Goal: Task Accomplishment & Management: Use online tool/utility

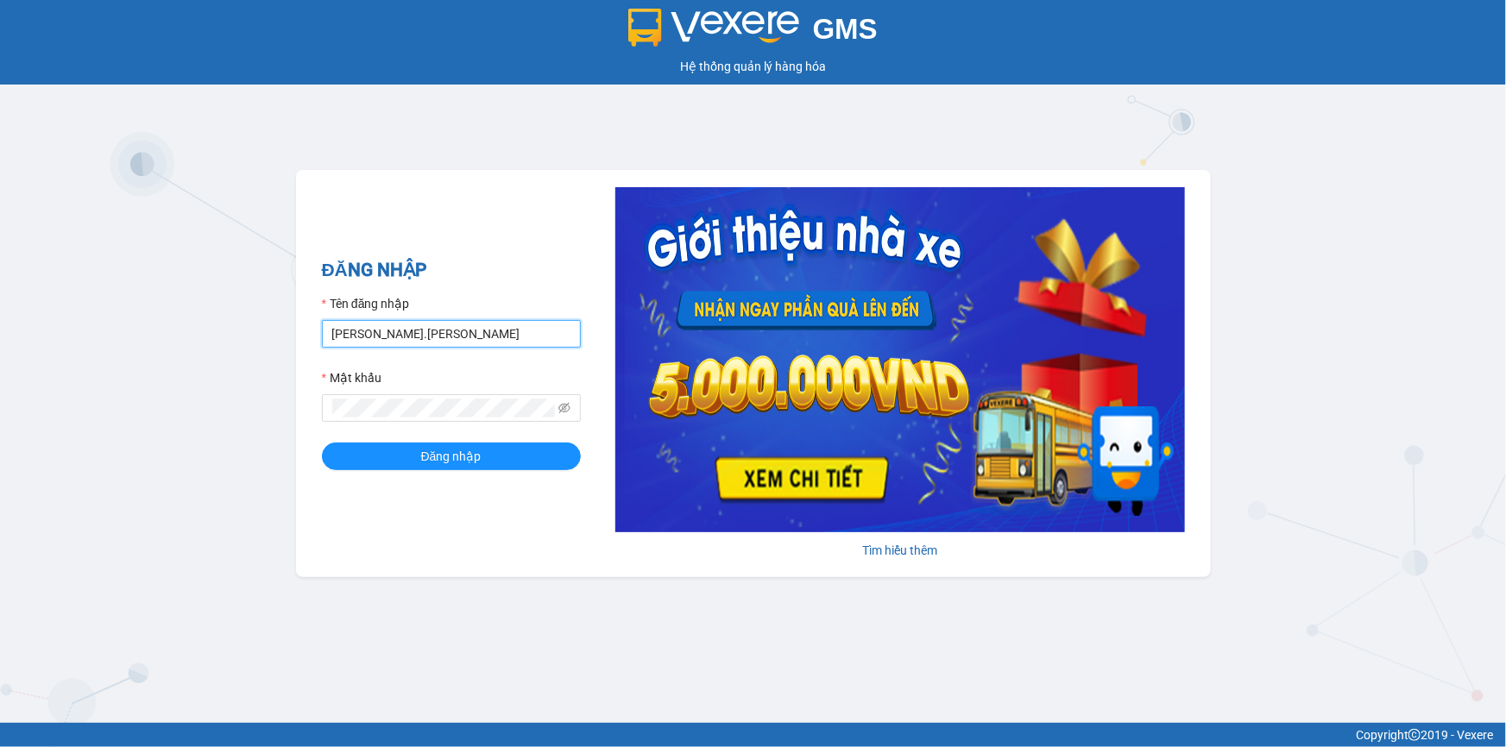
drag, startPoint x: 394, startPoint y: 340, endPoint x: 254, endPoint y: 369, distance: 143.5
click at [254, 369] on div "GMS Hệ thống [PERSON_NAME] hàng [PERSON_NAME] NHẬP Tên đăng nhập [PERSON_NAME].…" at bounding box center [753, 361] width 1506 height 723
type input "thientrang.hoanganh"
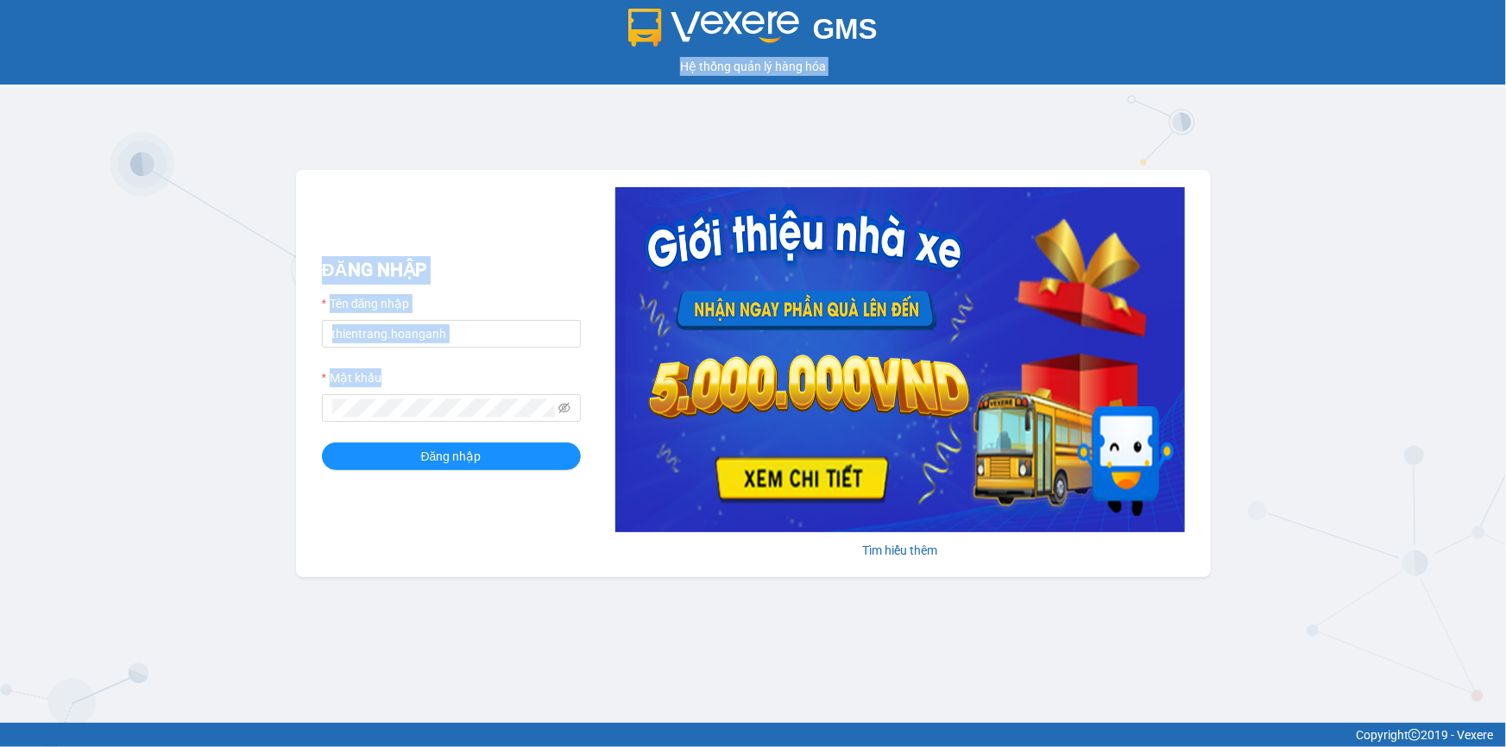
drag, startPoint x: 402, startPoint y: 420, endPoint x: 277, endPoint y: 394, distance: 127.8
click at [277, 394] on div "GMS Hệ thống [PERSON_NAME] hàng [PERSON_NAME] NHẬP Tên đăng nhập thientrang.hoa…" at bounding box center [753, 361] width 1506 height 723
click at [293, 388] on div "GMS Hệ thống [PERSON_NAME] hàng [PERSON_NAME] NHẬP Tên đăng nhập thientrang.hoa…" at bounding box center [753, 361] width 1506 height 723
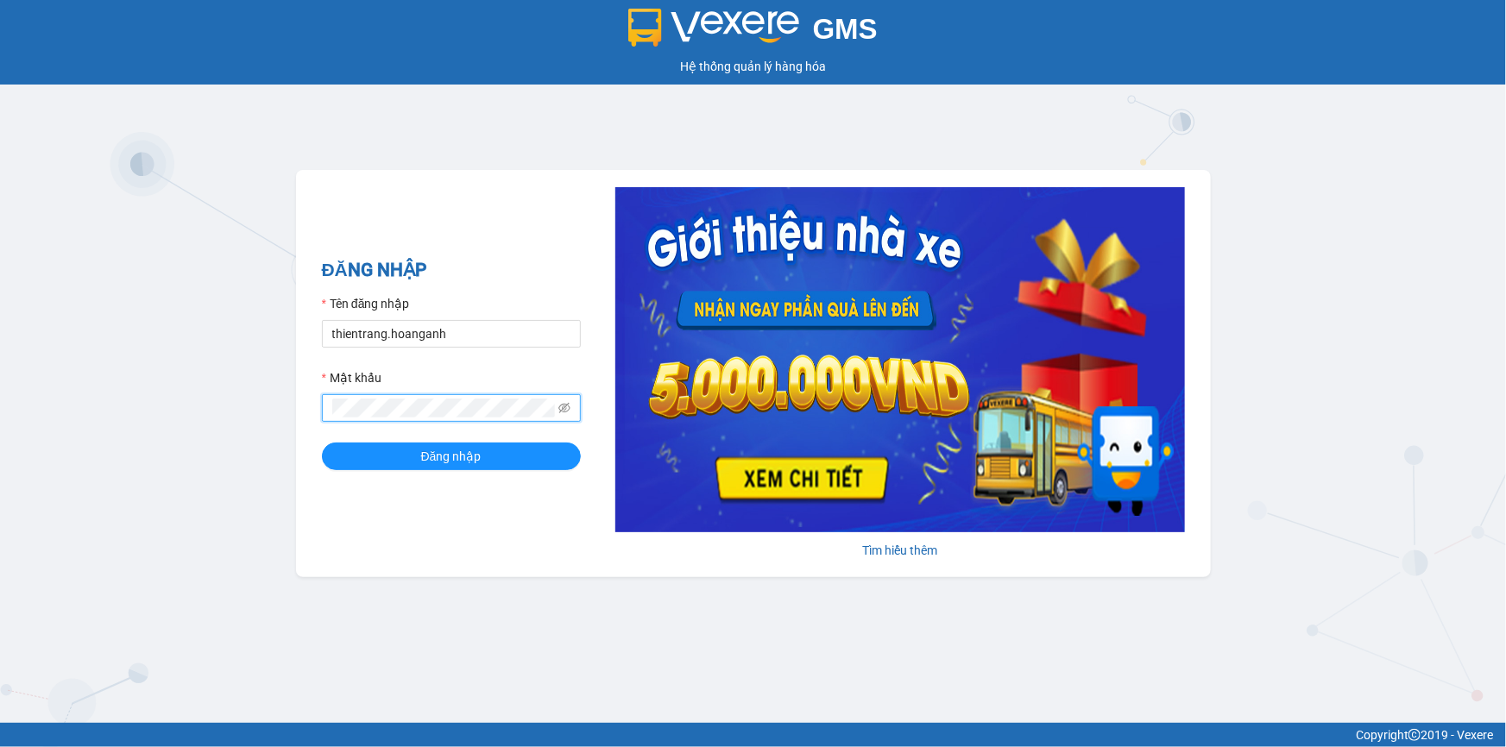
click at [312, 439] on div "ĐĂNG NHẬP Tên đăng nhập thientrang.hoanganh Mật khẩu Đăng nhập [PERSON_NAME] th…" at bounding box center [753, 373] width 915 height 407
click at [322, 443] on button "Đăng nhập" at bounding box center [451, 457] width 259 height 28
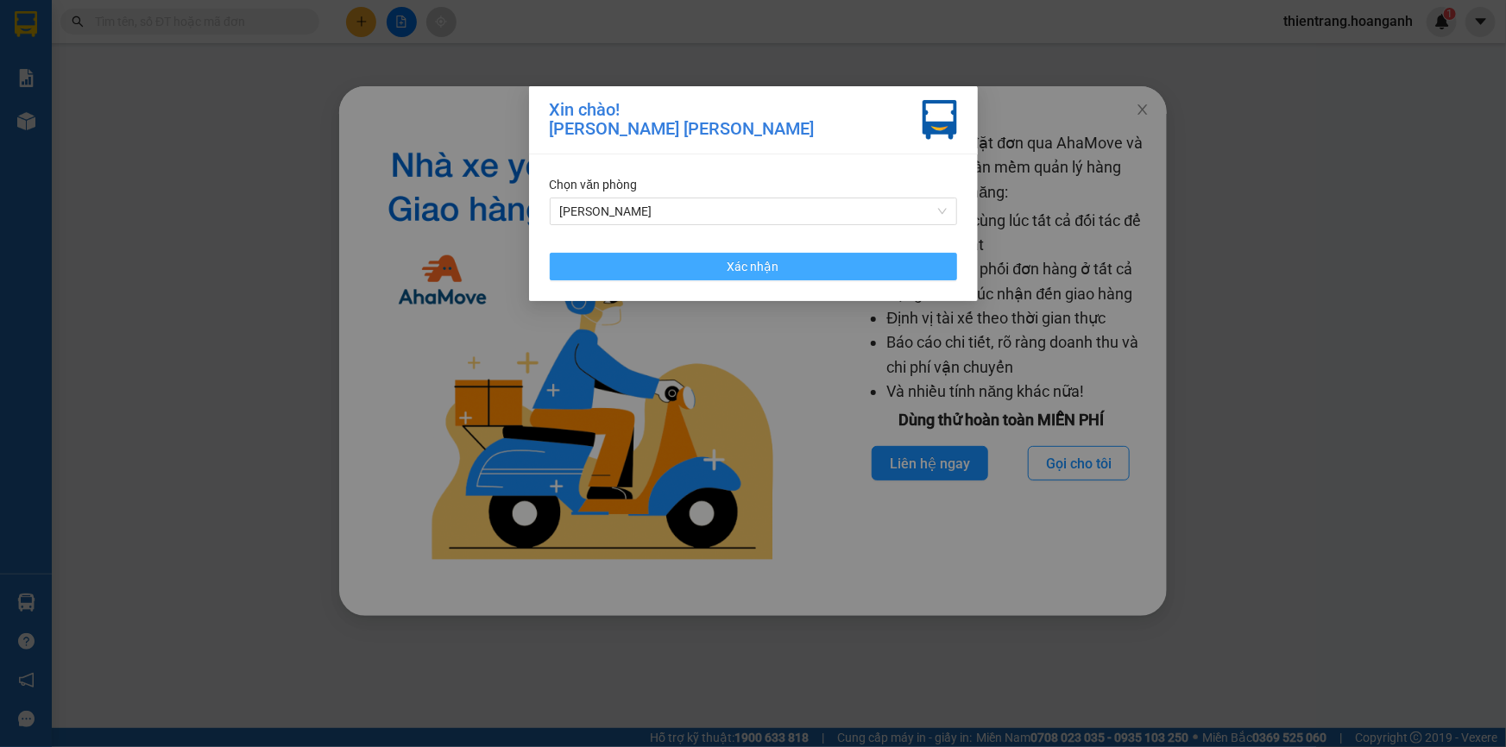
click at [765, 260] on span "Xác nhận" at bounding box center [754, 266] width 52 height 19
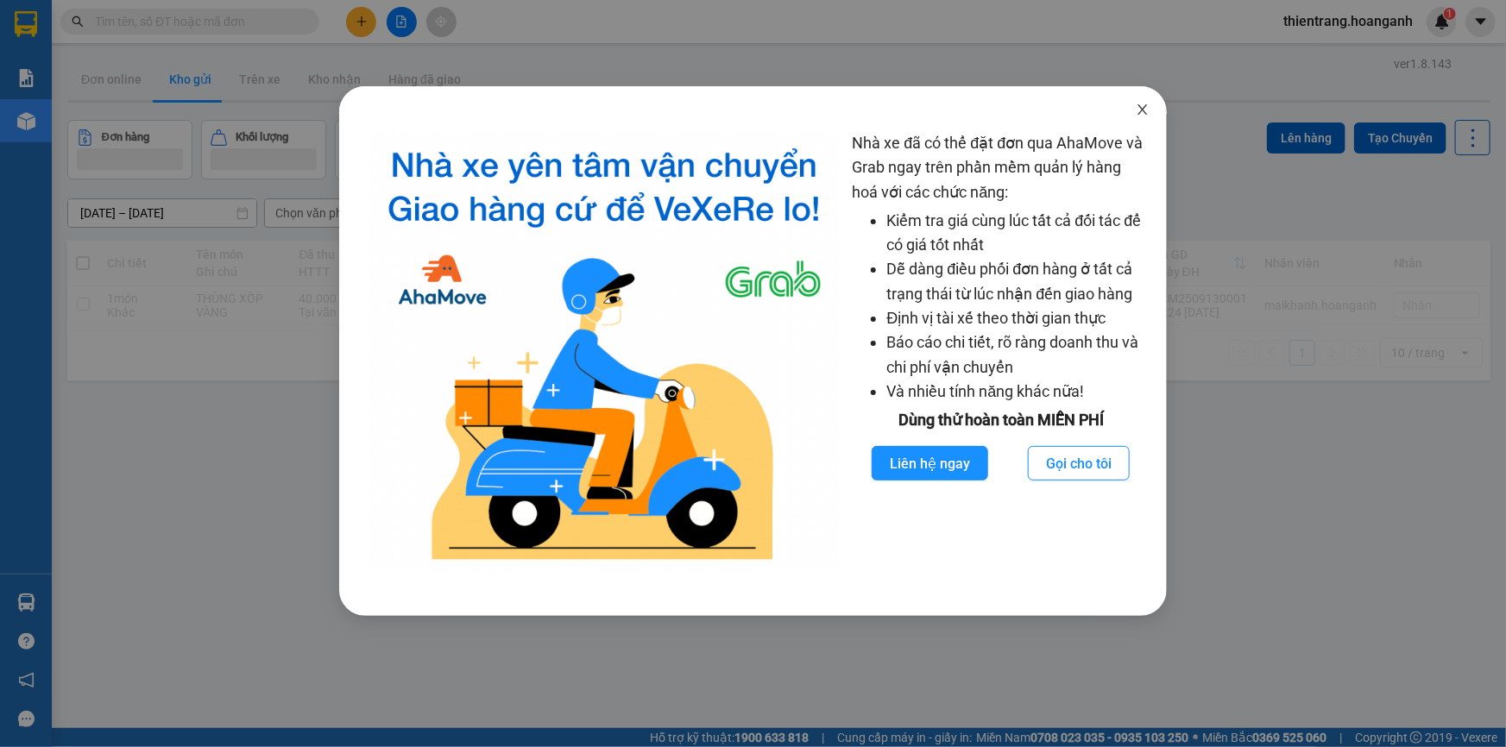
click at [1147, 104] on icon "close" at bounding box center [1143, 110] width 14 height 14
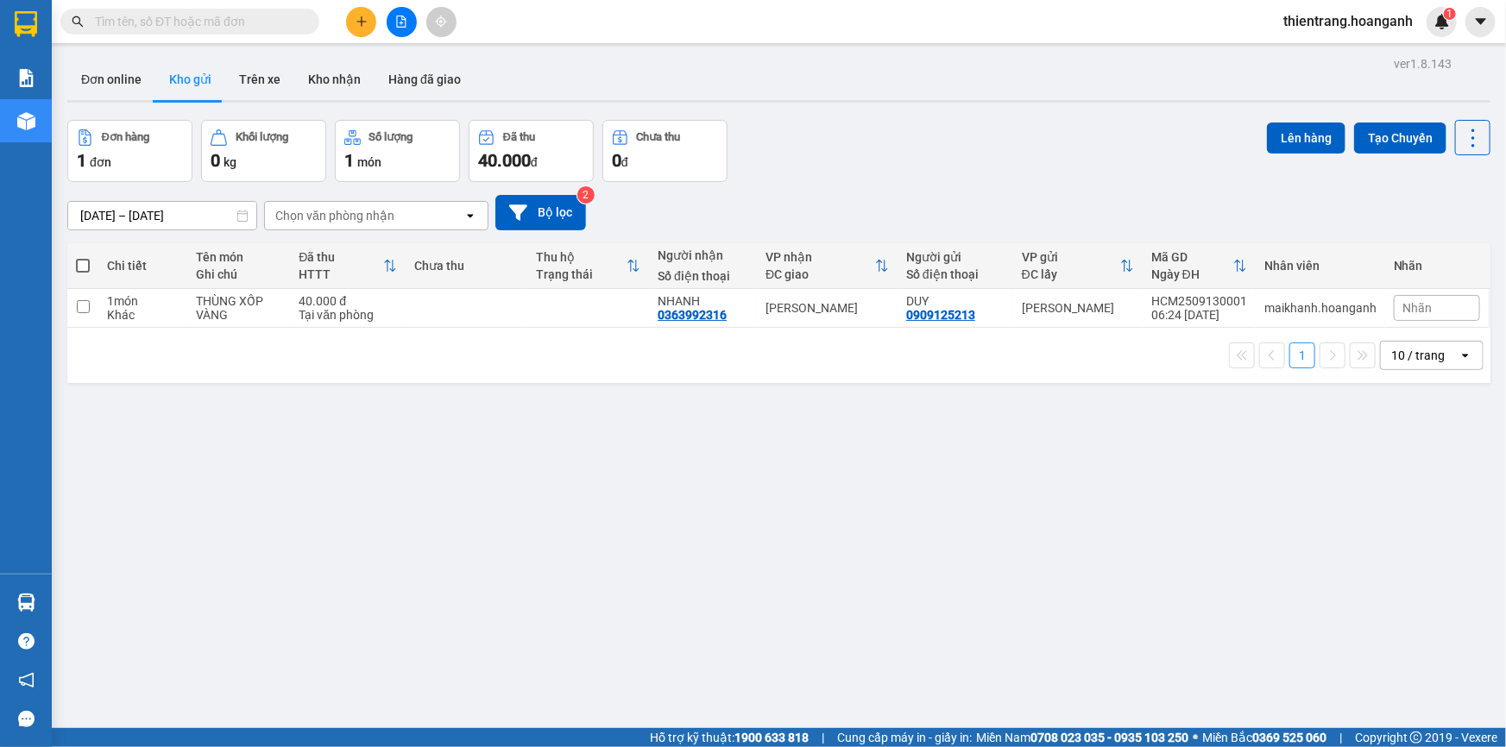
click at [259, 28] on input "text" at bounding box center [197, 21] width 204 height 19
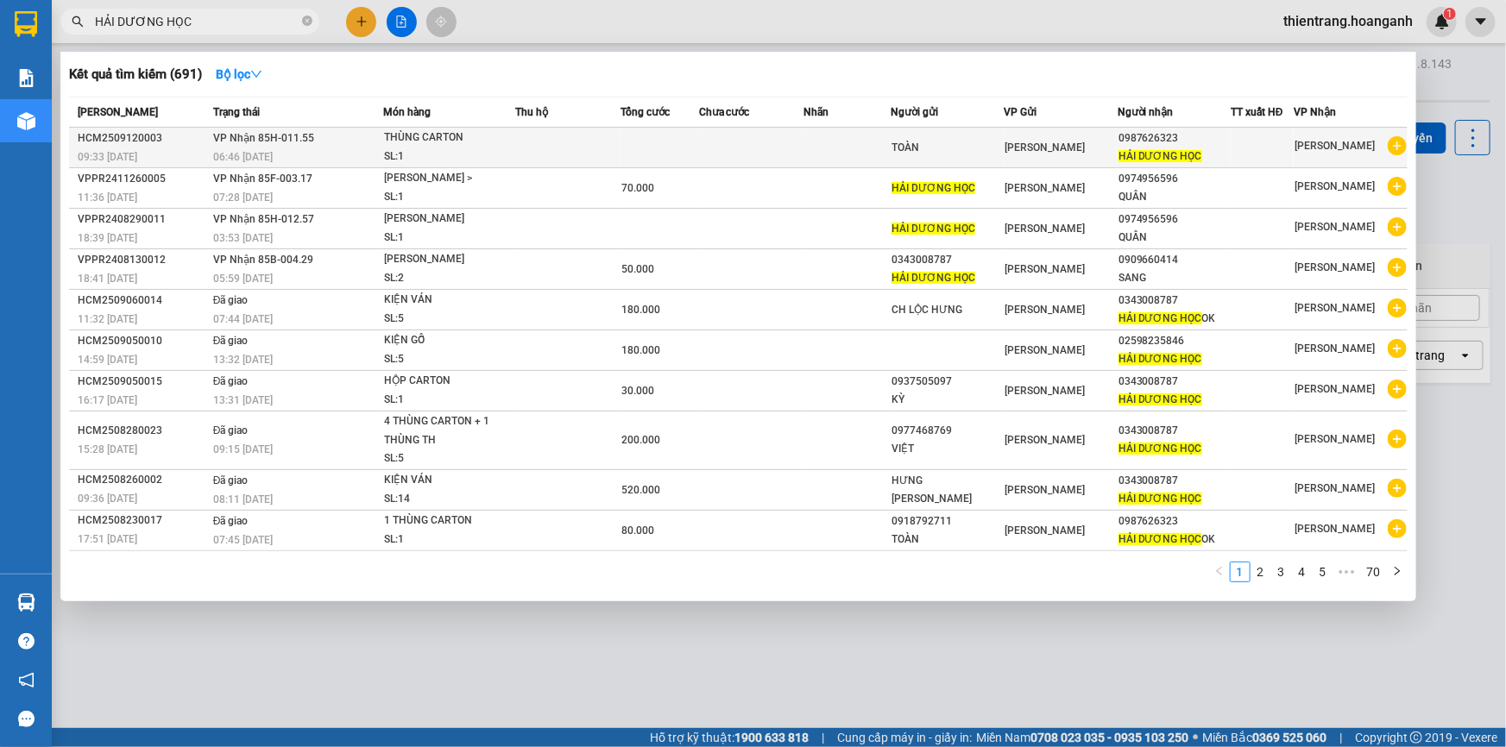
type input "HẢI DƯƠNG HỌC"
click at [425, 154] on div "SL: 1" at bounding box center [448, 157] width 129 height 19
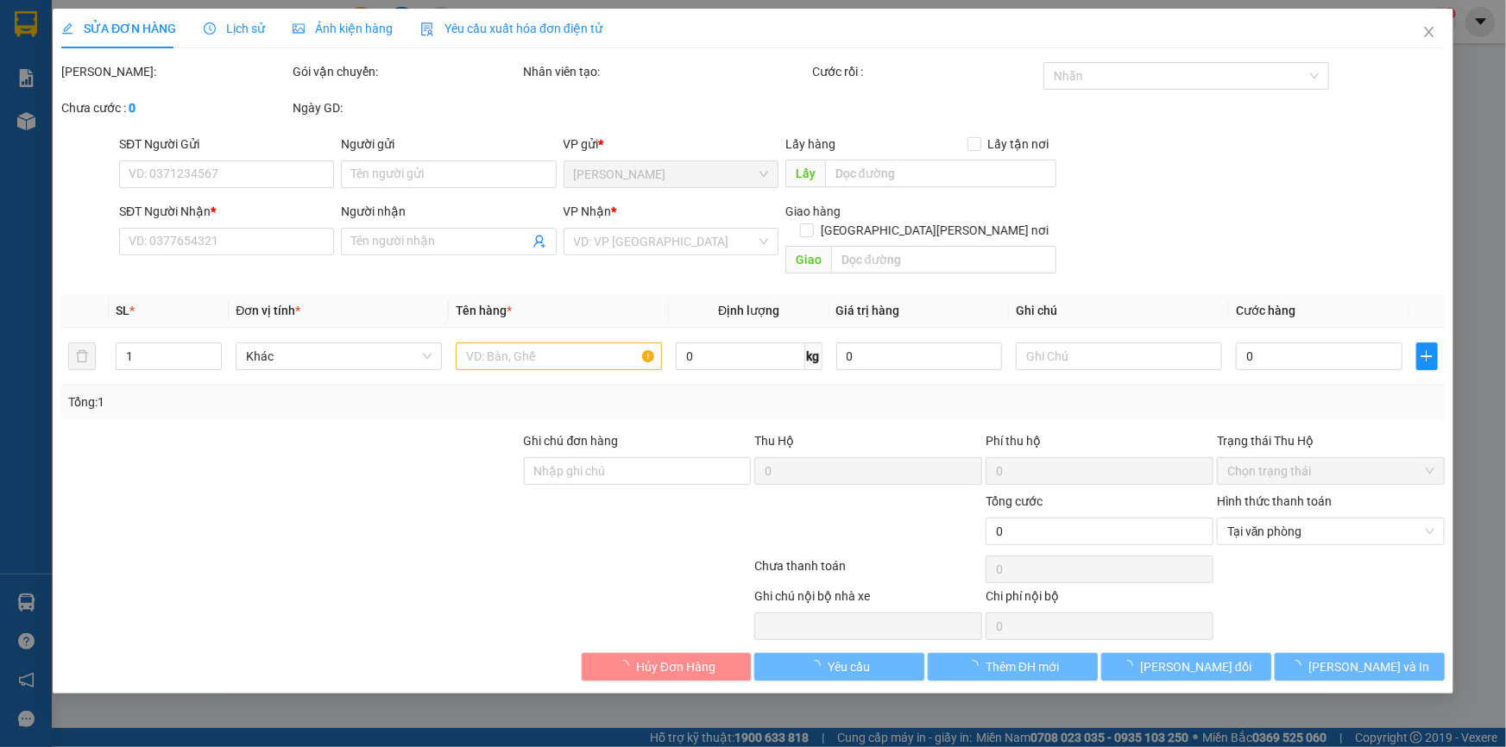
type input "TOÀN"
type input "0987626323"
type input "HẢI DƯƠNG HỌC"
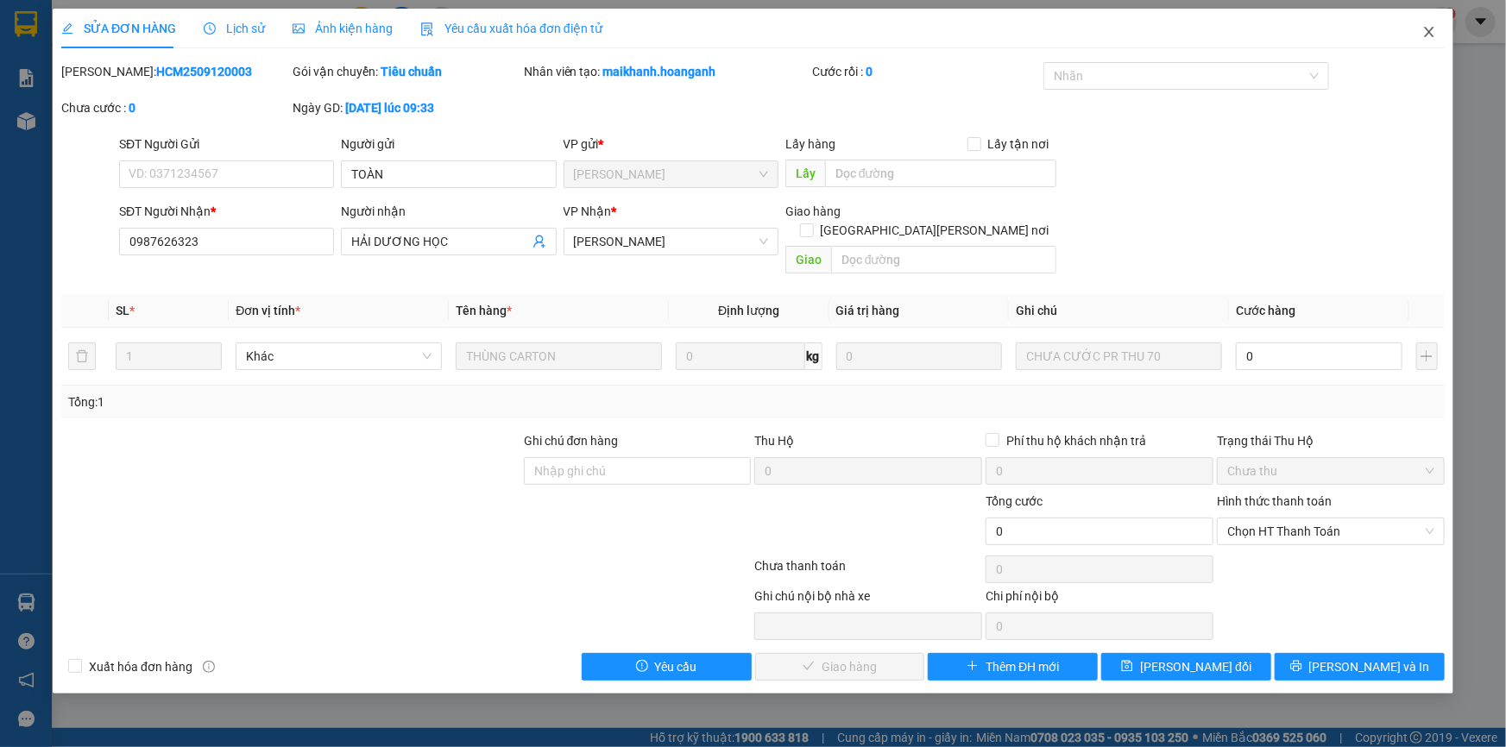
click at [1420, 33] on span "Close" at bounding box center [1429, 33] width 48 height 48
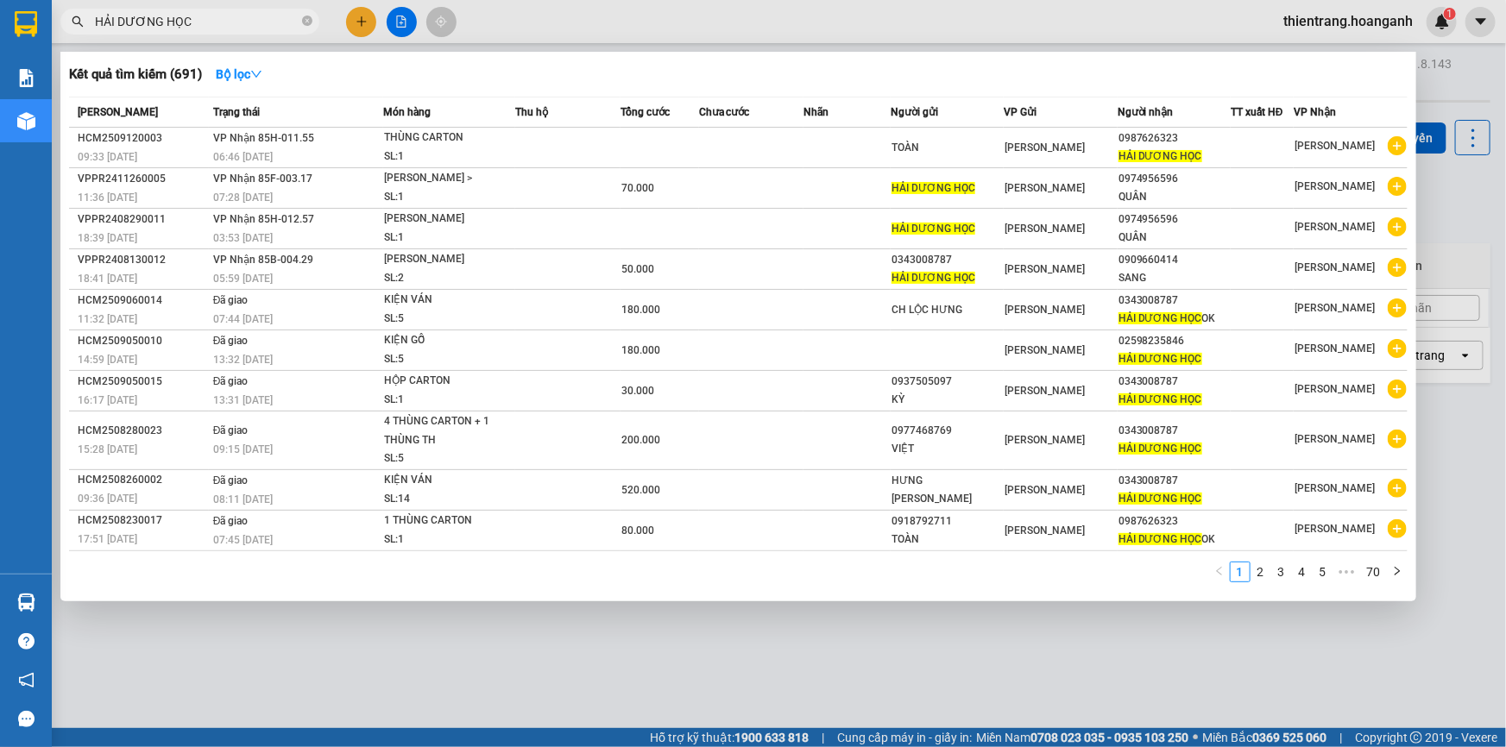
drag, startPoint x: 245, startPoint y: 22, endPoint x: 0, endPoint y: 633, distance: 657.6
click at [0, 388] on section "Kết quả [PERSON_NAME] ( 691 ) Bộ lọc Mã ĐH Trạng thái Món hàng Thu hộ Tổng [PER…" at bounding box center [753, 373] width 1506 height 747
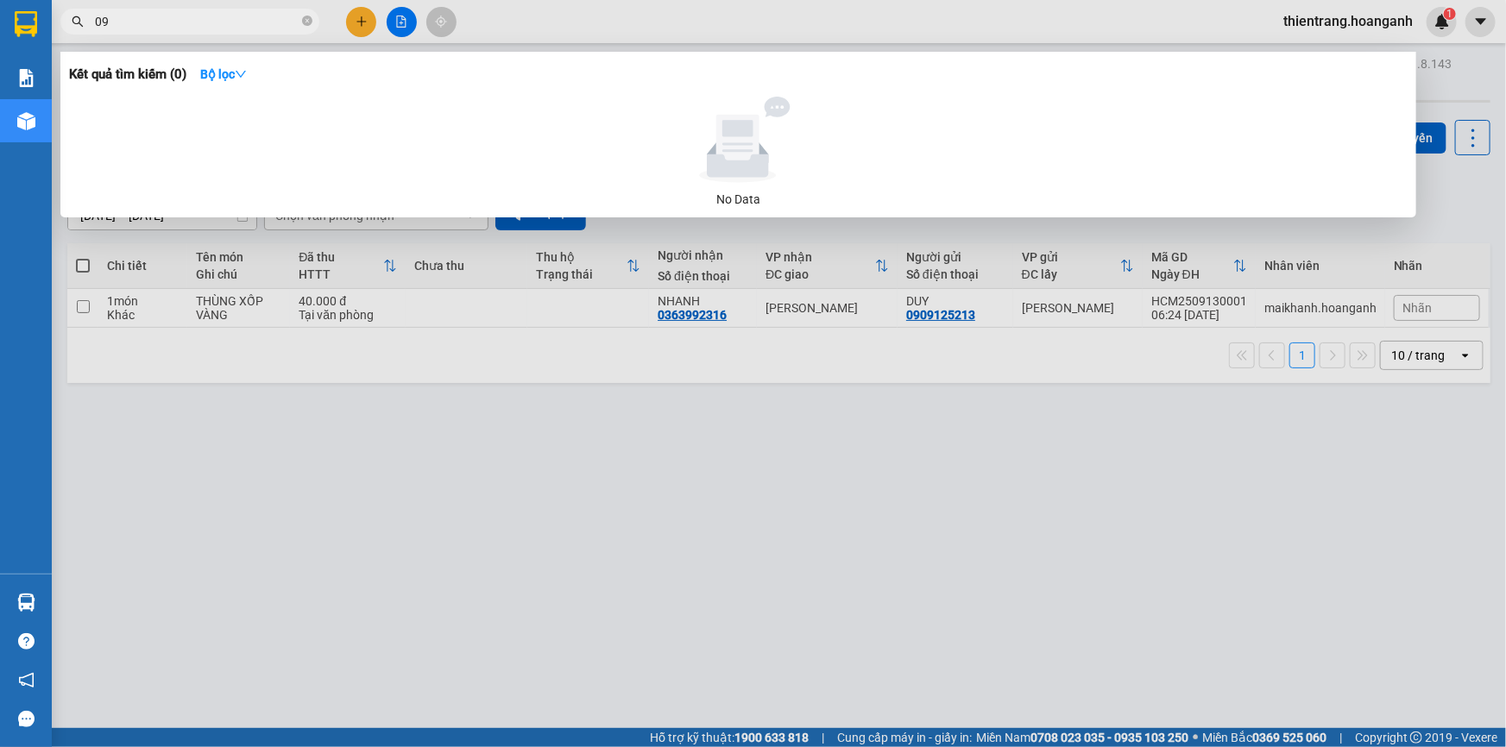
type input "0"
drag, startPoint x: 215, startPoint y: 16, endPoint x: 0, endPoint y: 40, distance: 216.3
click at [0, 40] on section "Kết quả [PERSON_NAME] ( 0 ) Bộ lọc No Data THU NGUYỆT thientrang.hoanganh 1 [PE…" at bounding box center [753, 373] width 1506 height 747
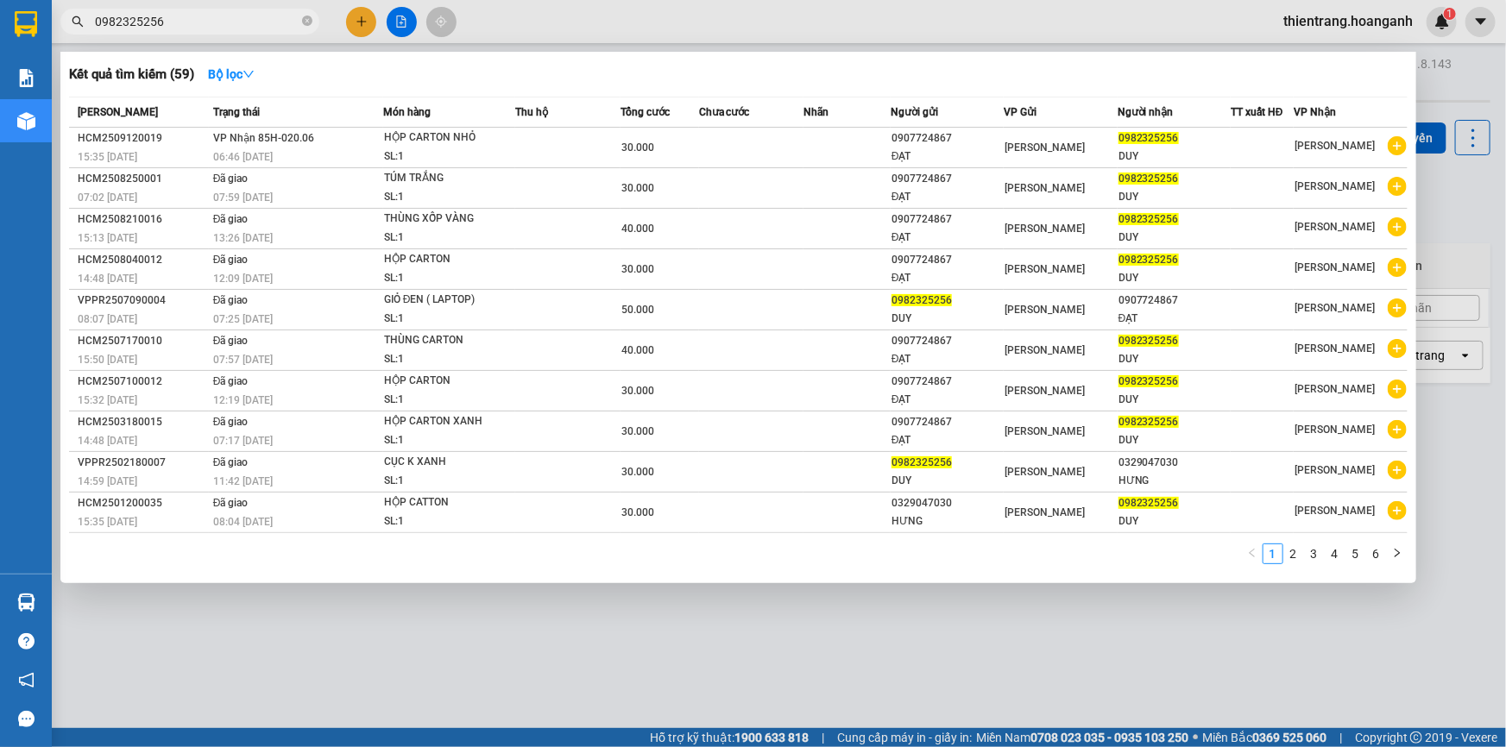
type input "0982325256"
click at [396, 25] on div at bounding box center [753, 373] width 1506 height 747
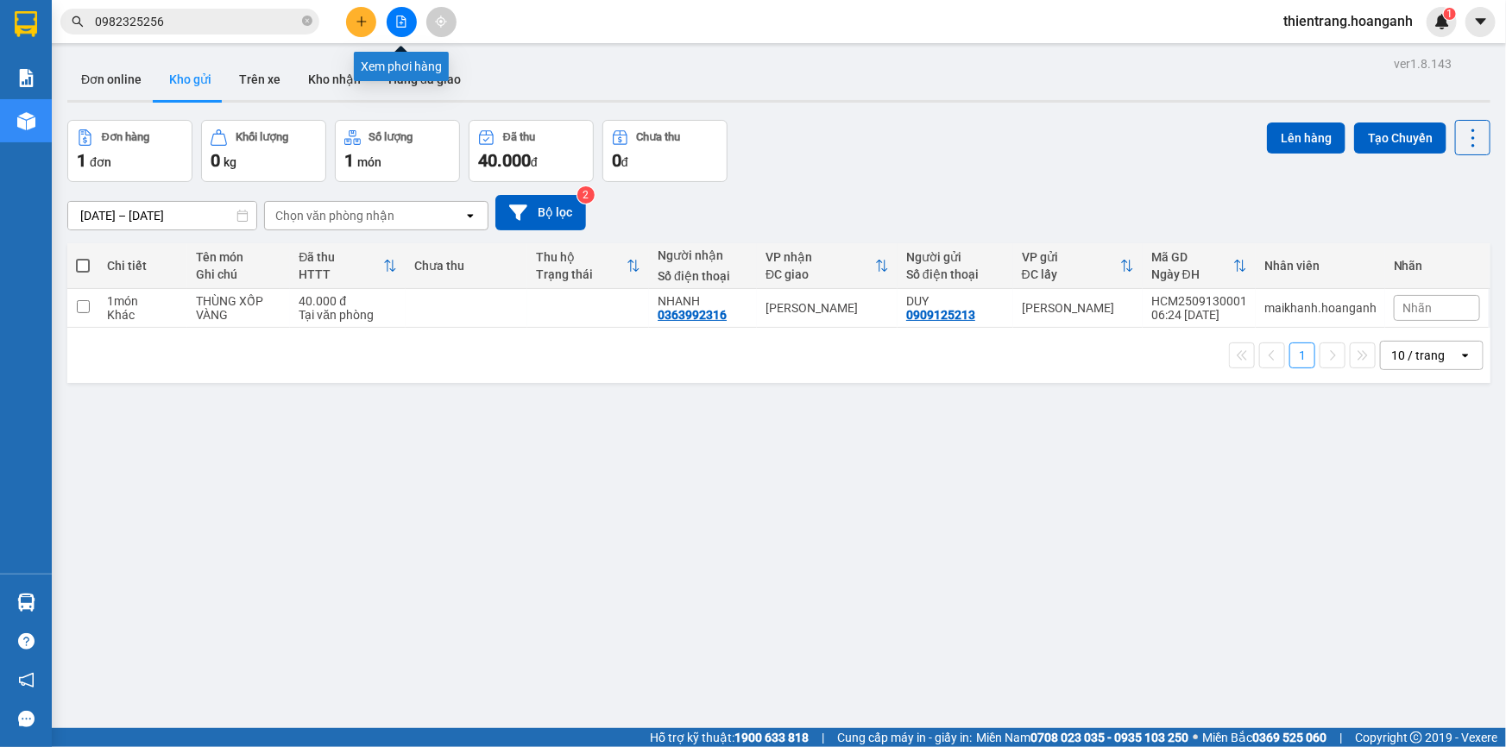
click at [397, 25] on icon "file-add" at bounding box center [401, 22] width 9 height 12
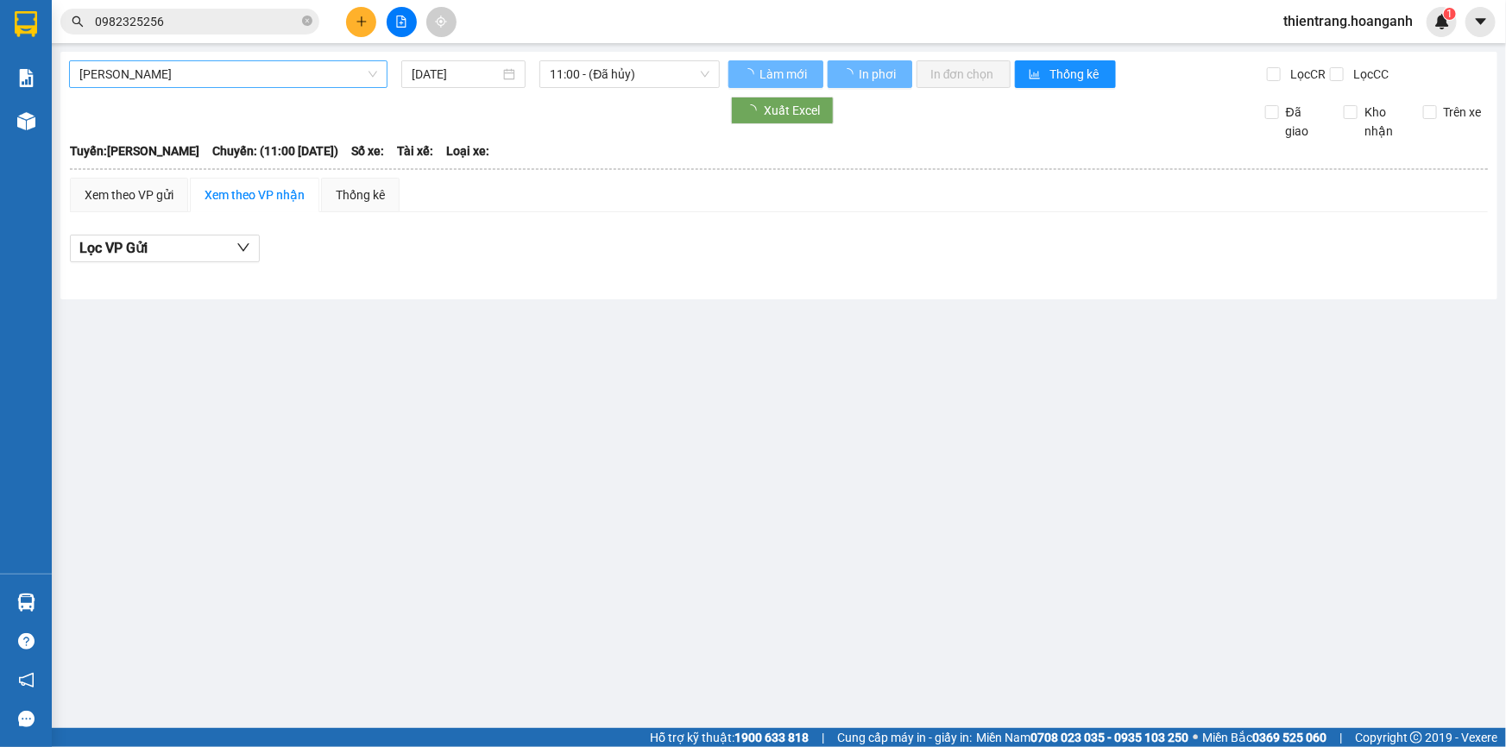
click at [235, 66] on span "[PERSON_NAME]" at bounding box center [228, 74] width 298 height 26
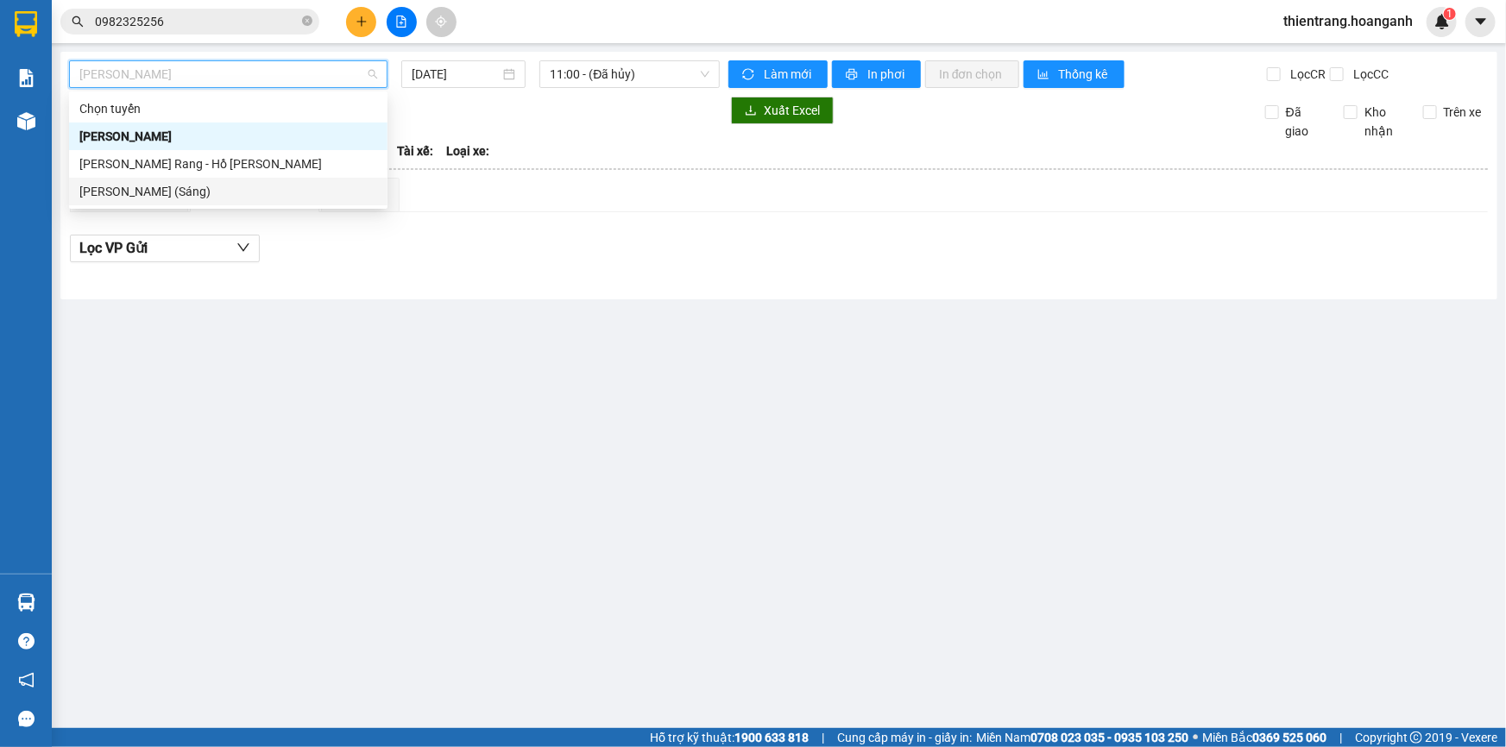
click at [227, 193] on div "[PERSON_NAME] (Sáng)" at bounding box center [228, 191] width 298 height 19
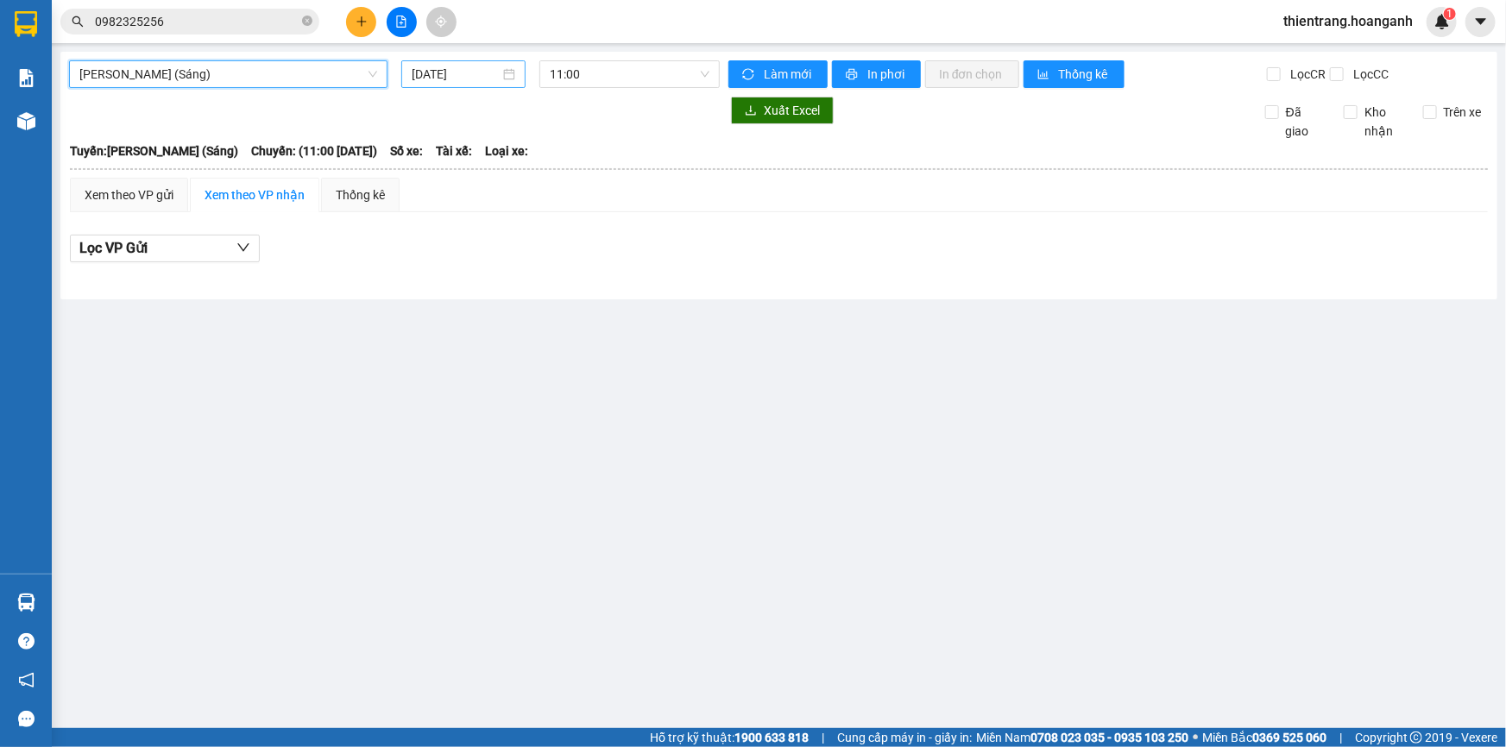
click at [484, 76] on input "[DATE]" at bounding box center [456, 74] width 88 height 19
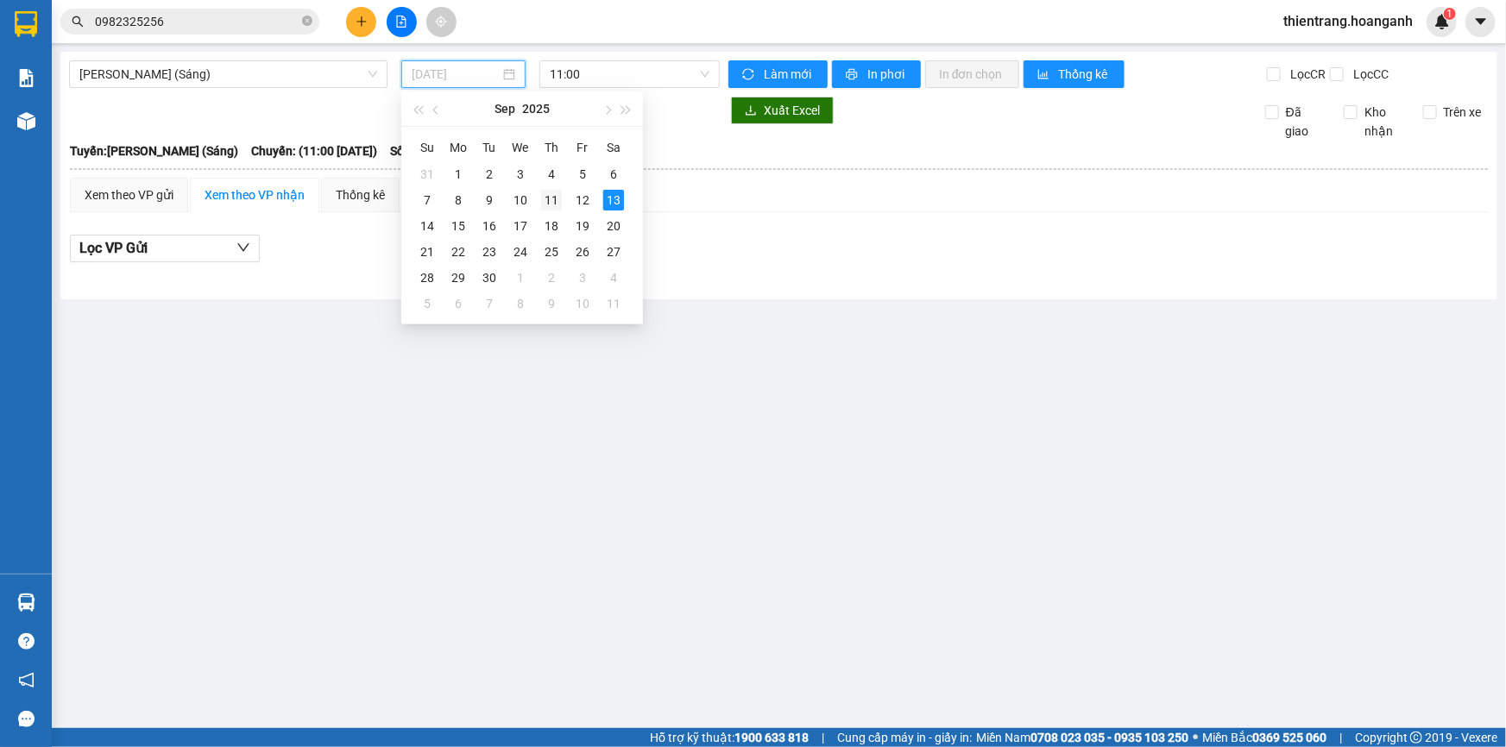
click at [551, 198] on div "11" at bounding box center [551, 200] width 21 height 21
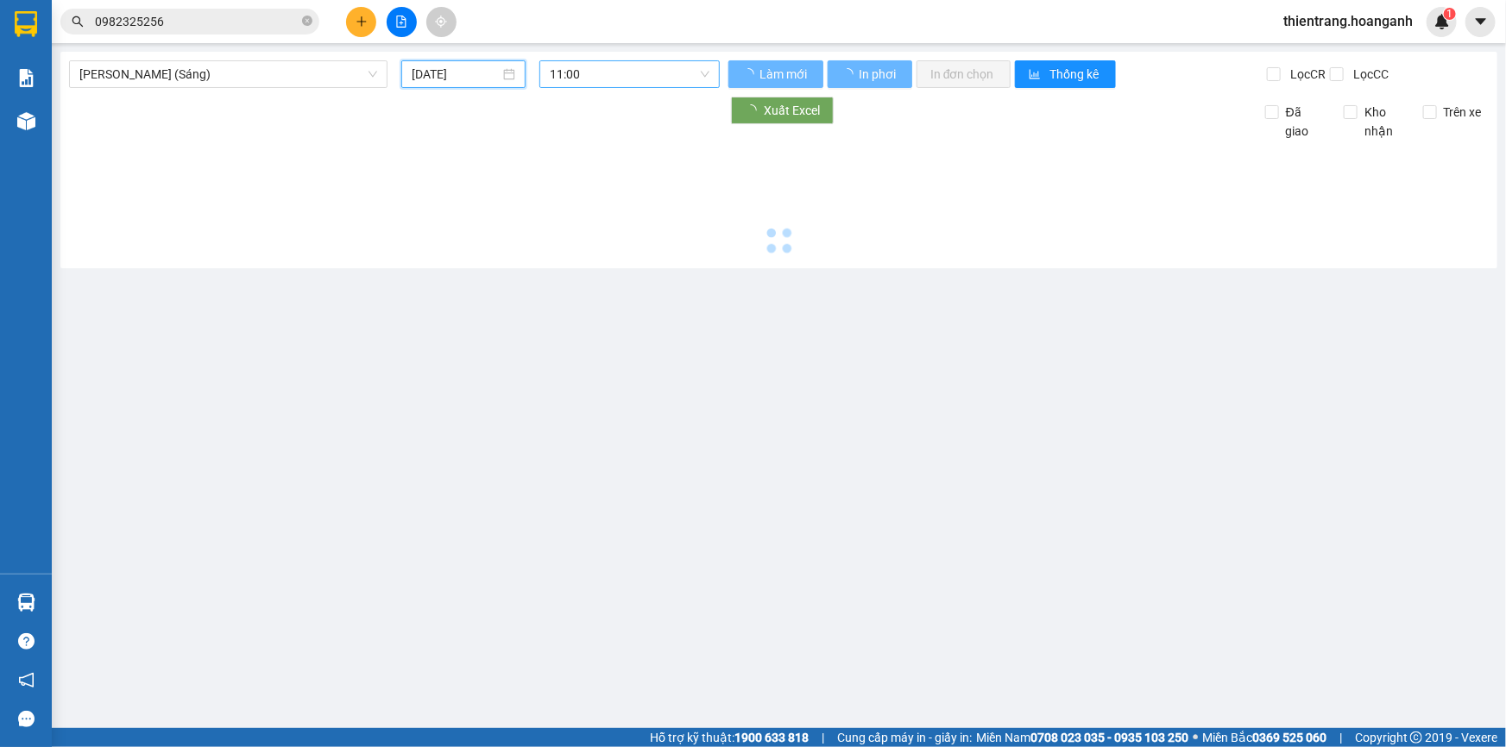
type input "[DATE]"
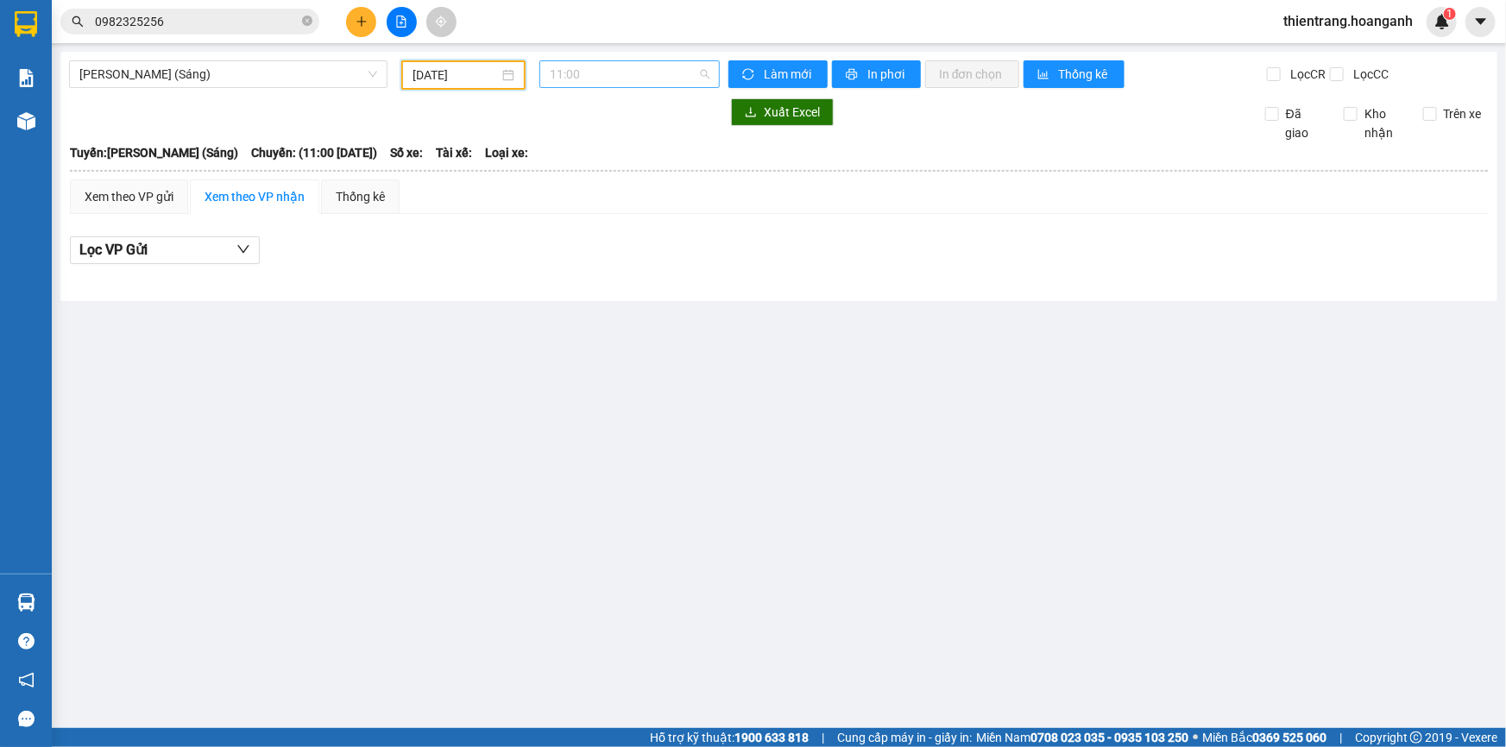
click at [621, 69] on span "11:00" at bounding box center [630, 74] width 160 height 26
click at [633, 167] on div "12:00 (TC) - 85H-011.55" at bounding box center [618, 163] width 135 height 19
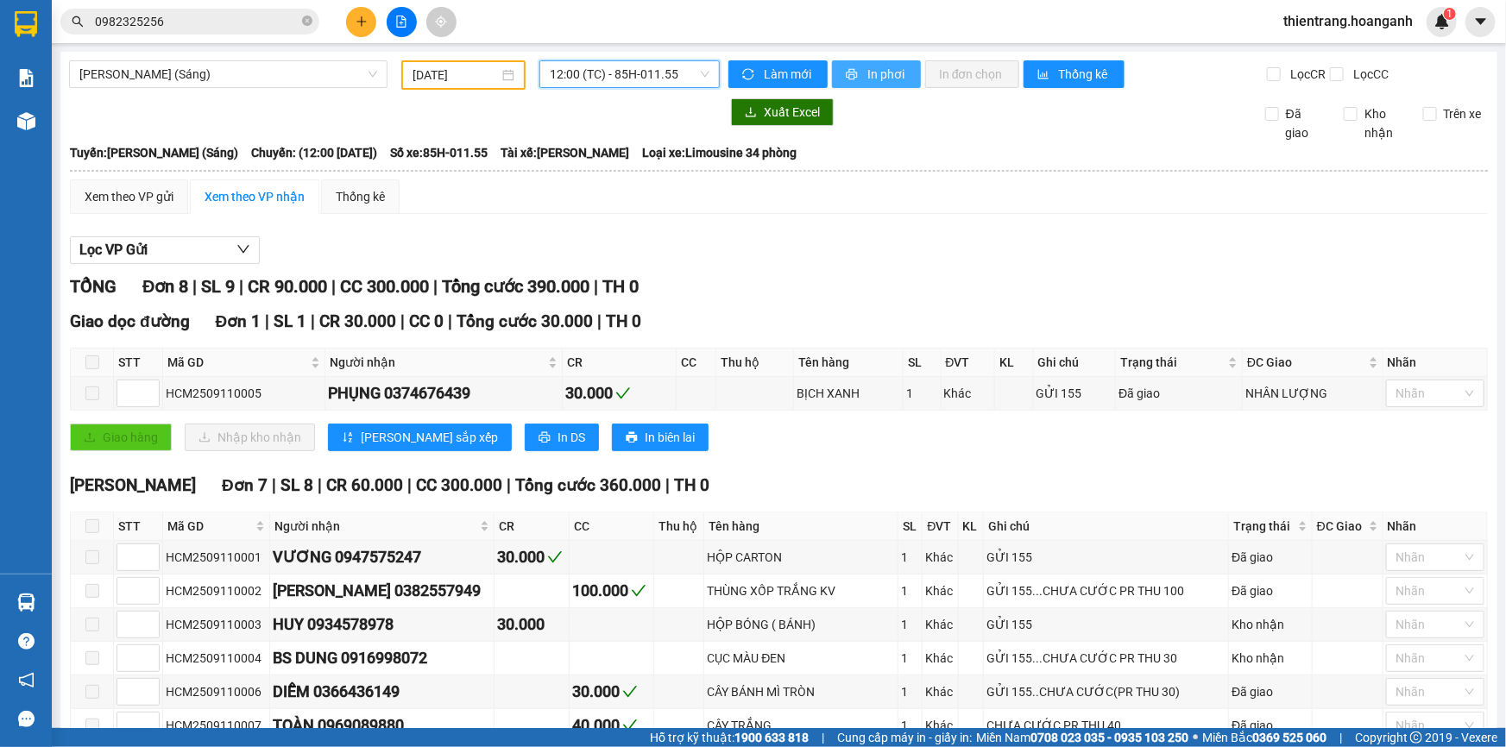
click at [873, 75] on span "In phơi" at bounding box center [887, 74] width 40 height 19
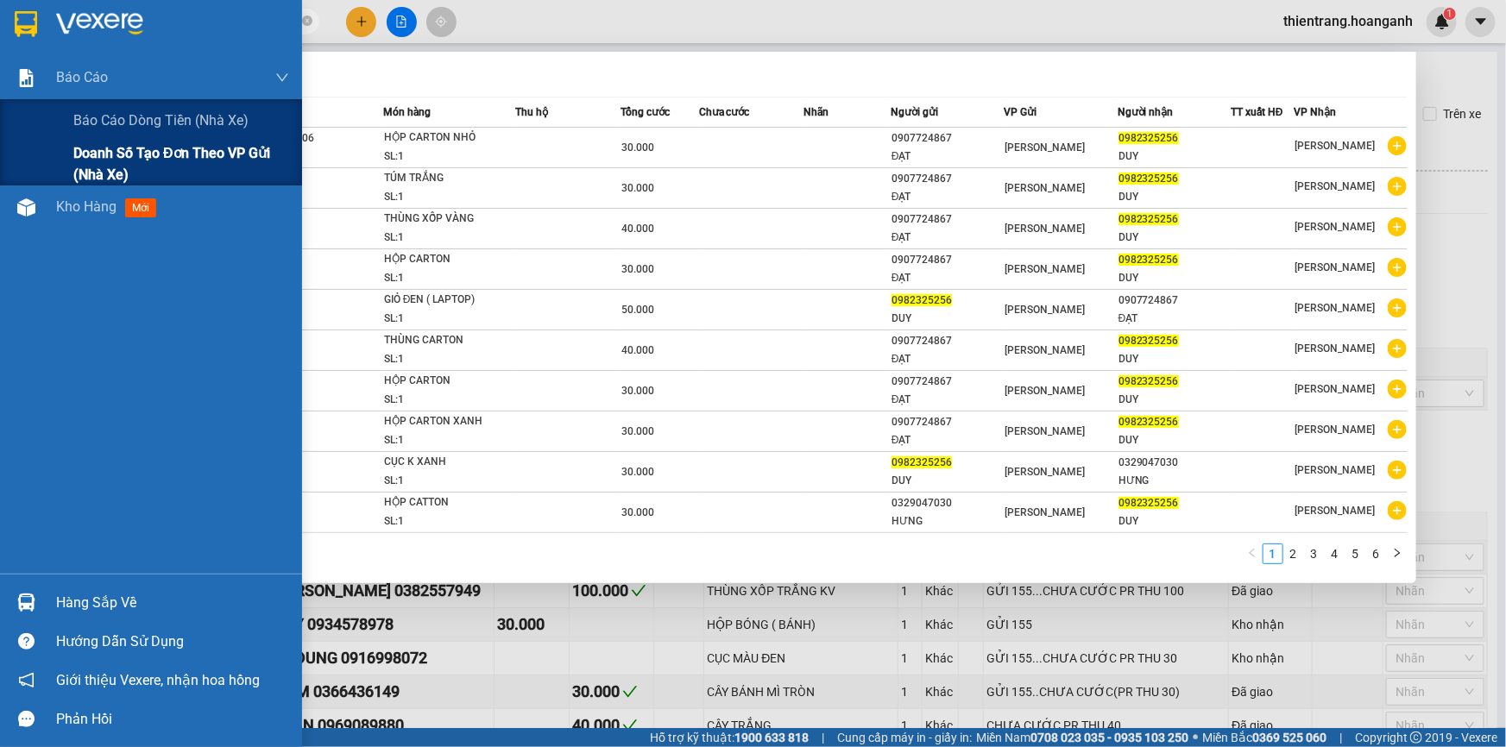
drag, startPoint x: 168, startPoint y: 18, endPoint x: 0, endPoint y: 163, distance: 222.1
click at [0, 163] on section "Kết quả [PERSON_NAME] ( 59 ) Bộ lọc Mã ĐH Trạng thái Món hàng Thu hộ Tổng [PERS…" at bounding box center [753, 373] width 1506 height 747
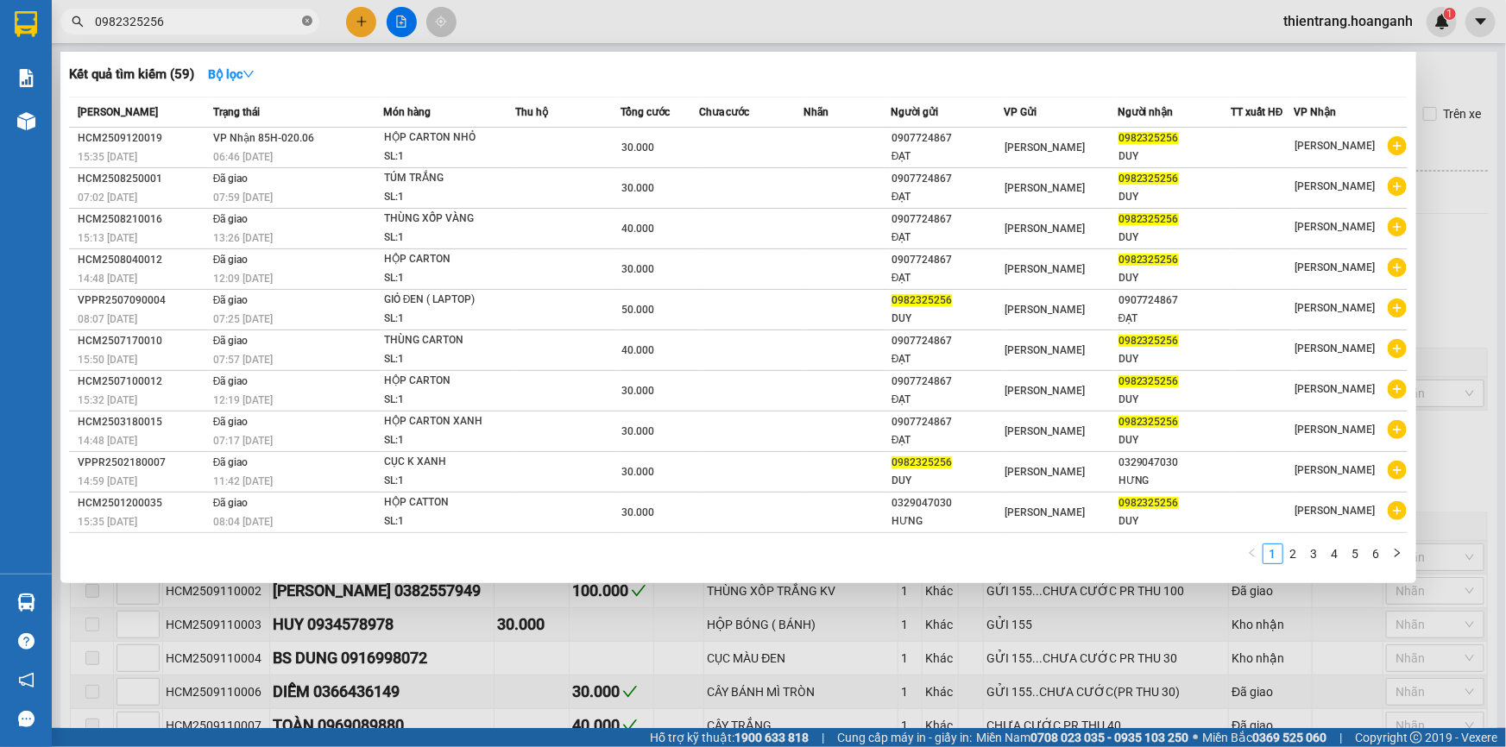
click at [308, 18] on icon "close-circle" at bounding box center [307, 21] width 10 height 10
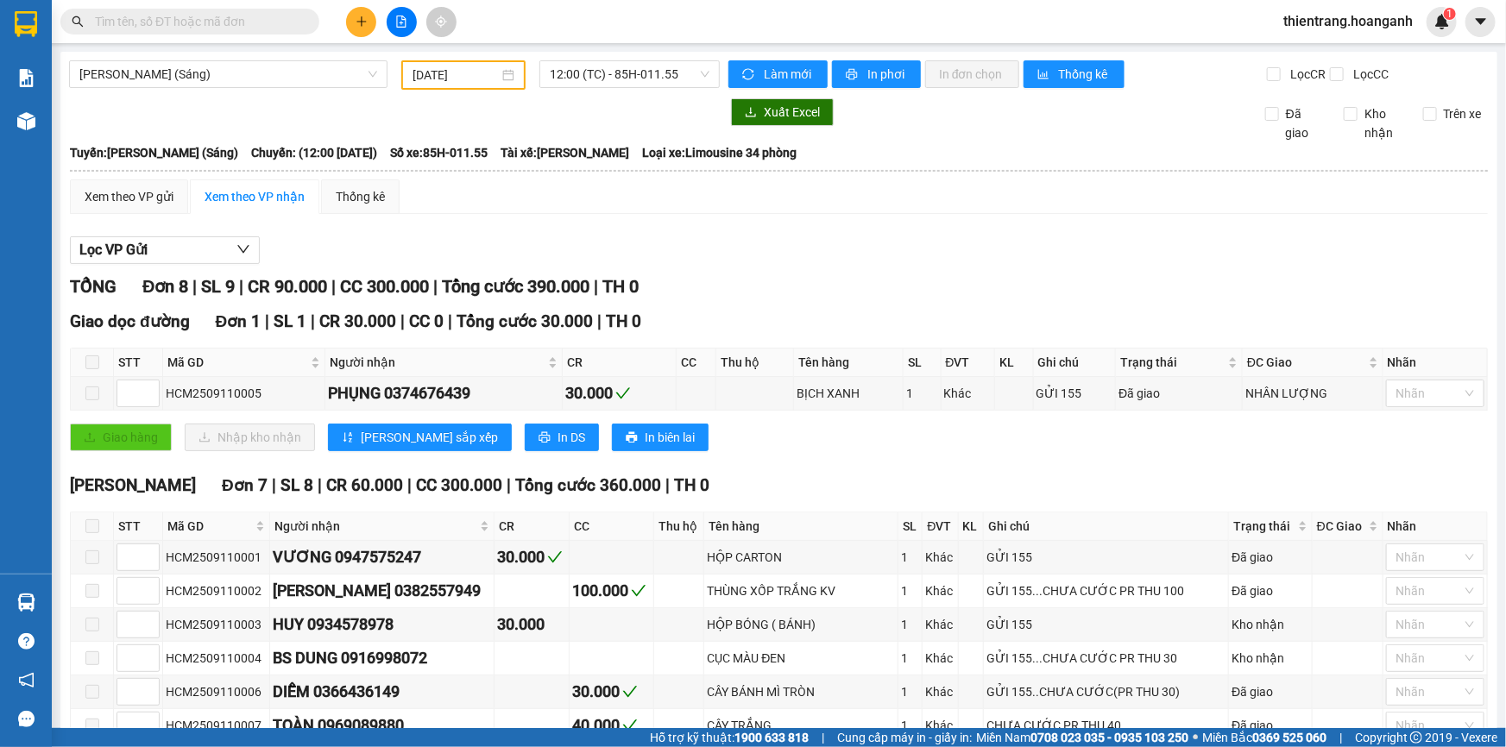
click at [268, 21] on input "text" at bounding box center [197, 21] width 204 height 19
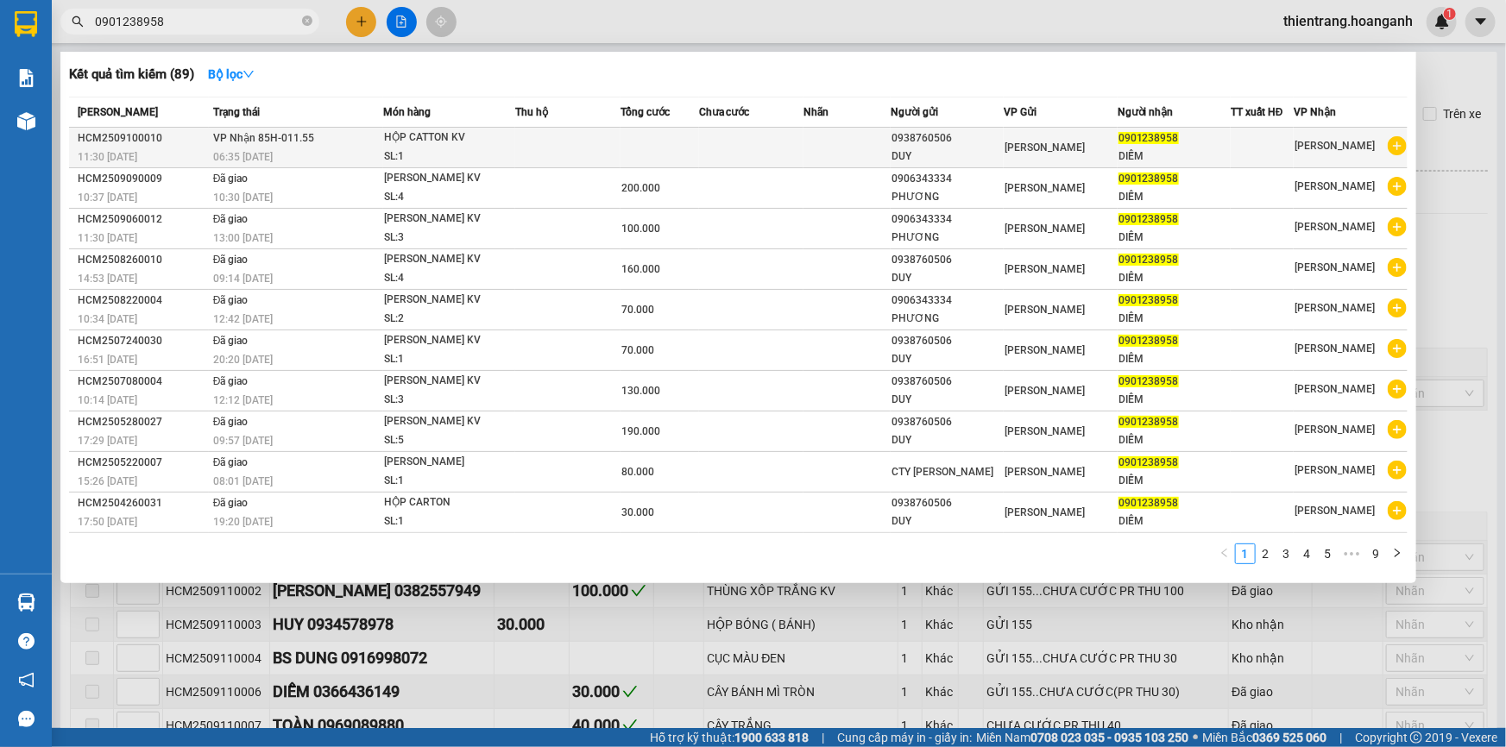
type input "0901238958"
click at [253, 144] on span "[PERSON_NAME] 85H-011.55" at bounding box center [263, 138] width 101 height 12
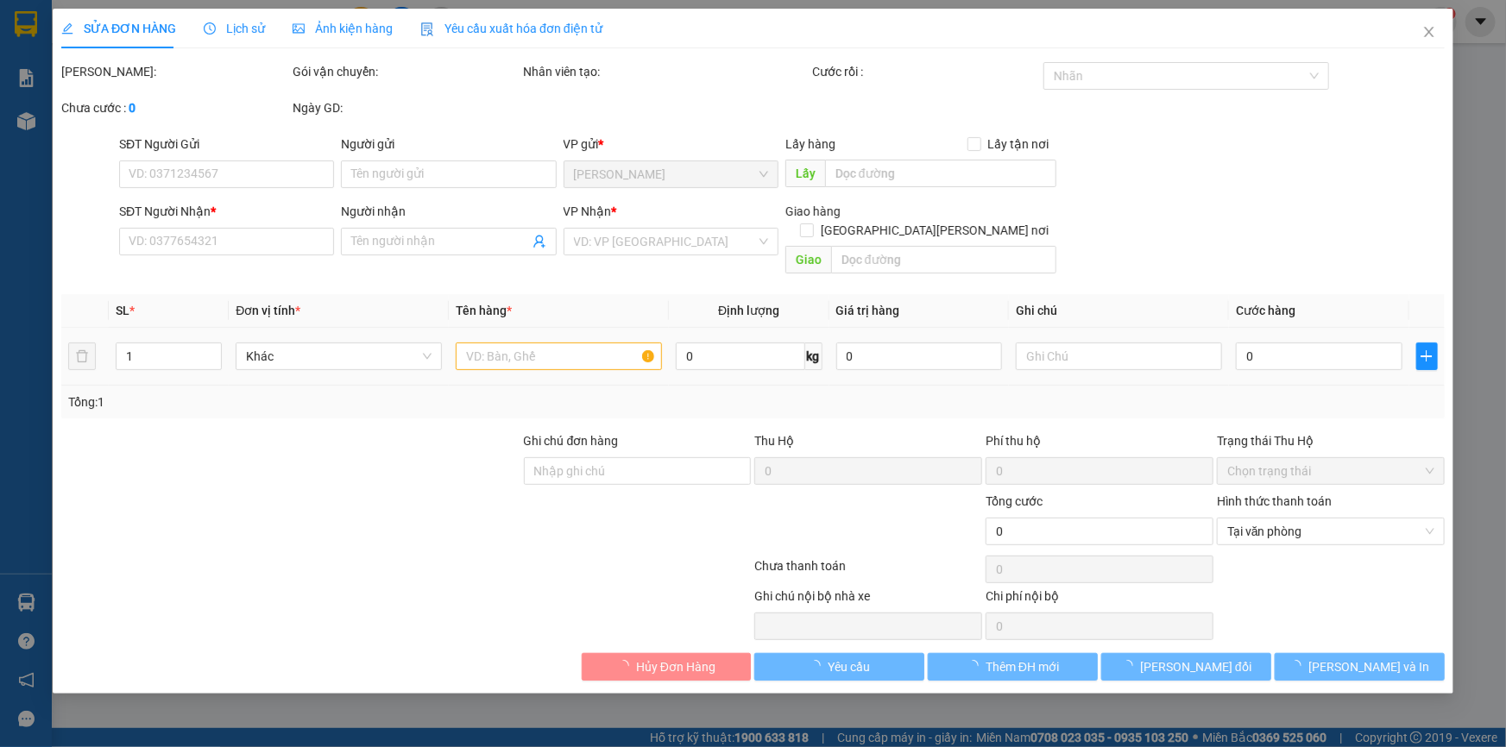
type input "0938760506"
type input "DUY"
type input "0901238958"
type input "DIỄM"
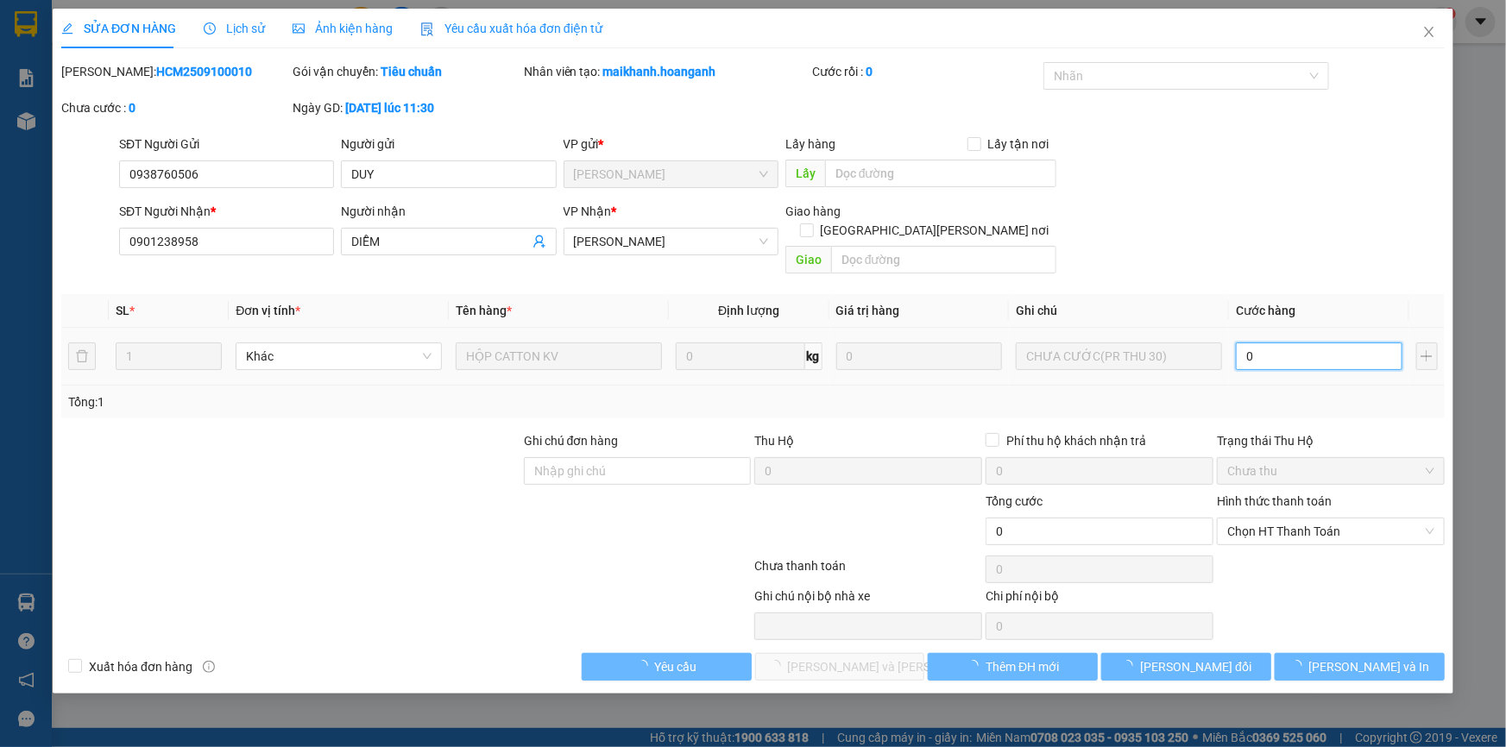
click at [1277, 348] on input "0" at bounding box center [1319, 357] width 167 height 28
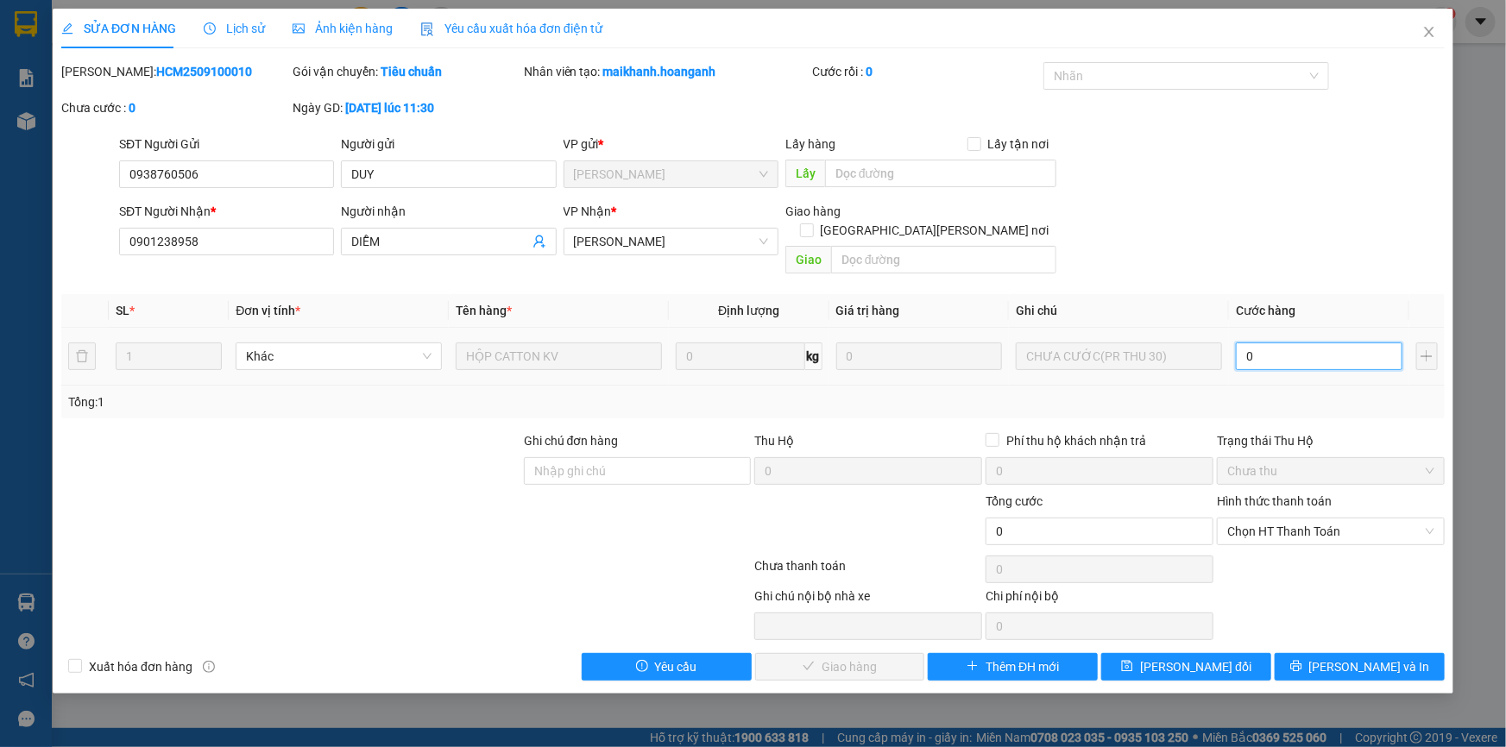
type input "3"
type input "30"
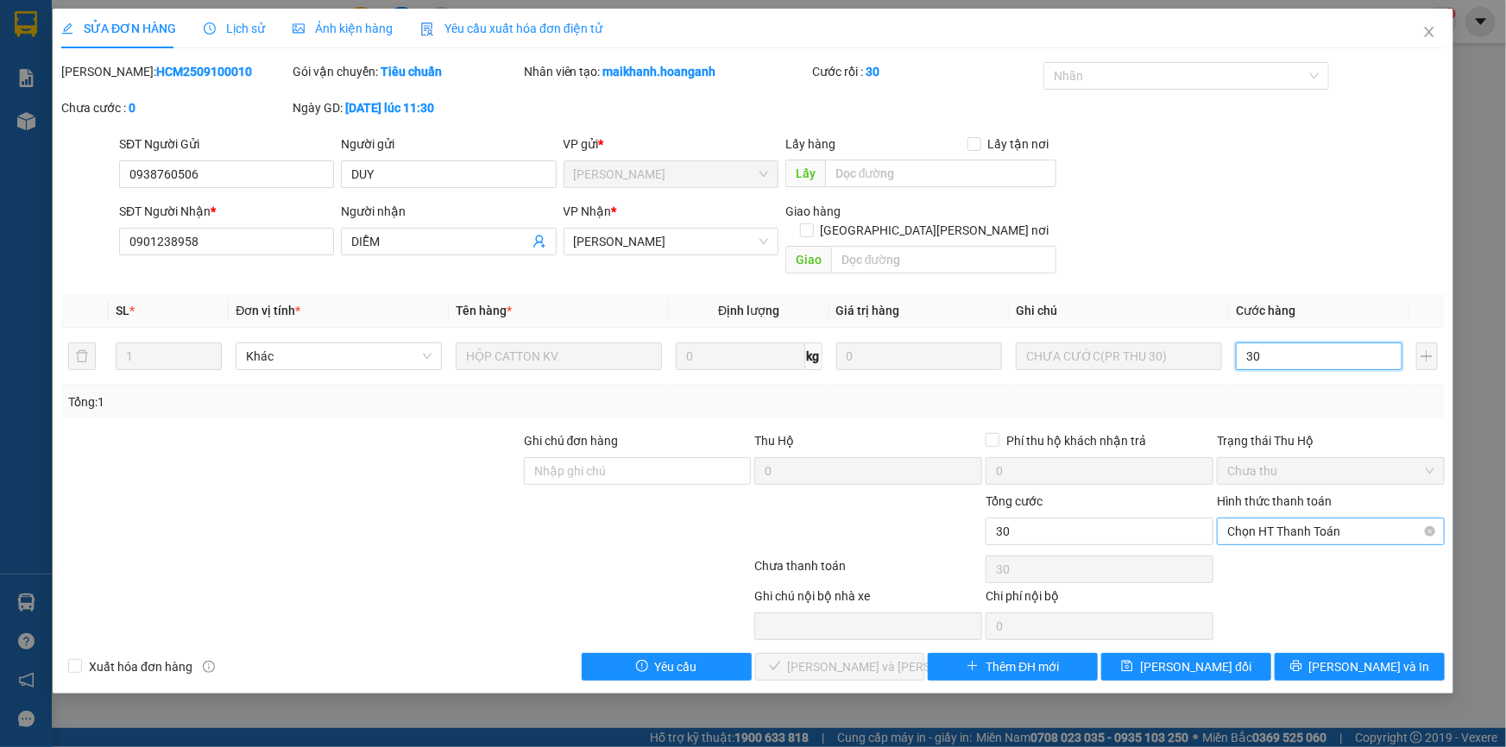
drag, startPoint x: 1276, startPoint y: 509, endPoint x: 1270, endPoint y: 526, distance: 17.5
click at [1276, 519] on span "Chọn HT Thanh Toán" at bounding box center [1330, 532] width 207 height 26
type input "30"
type input "30.000"
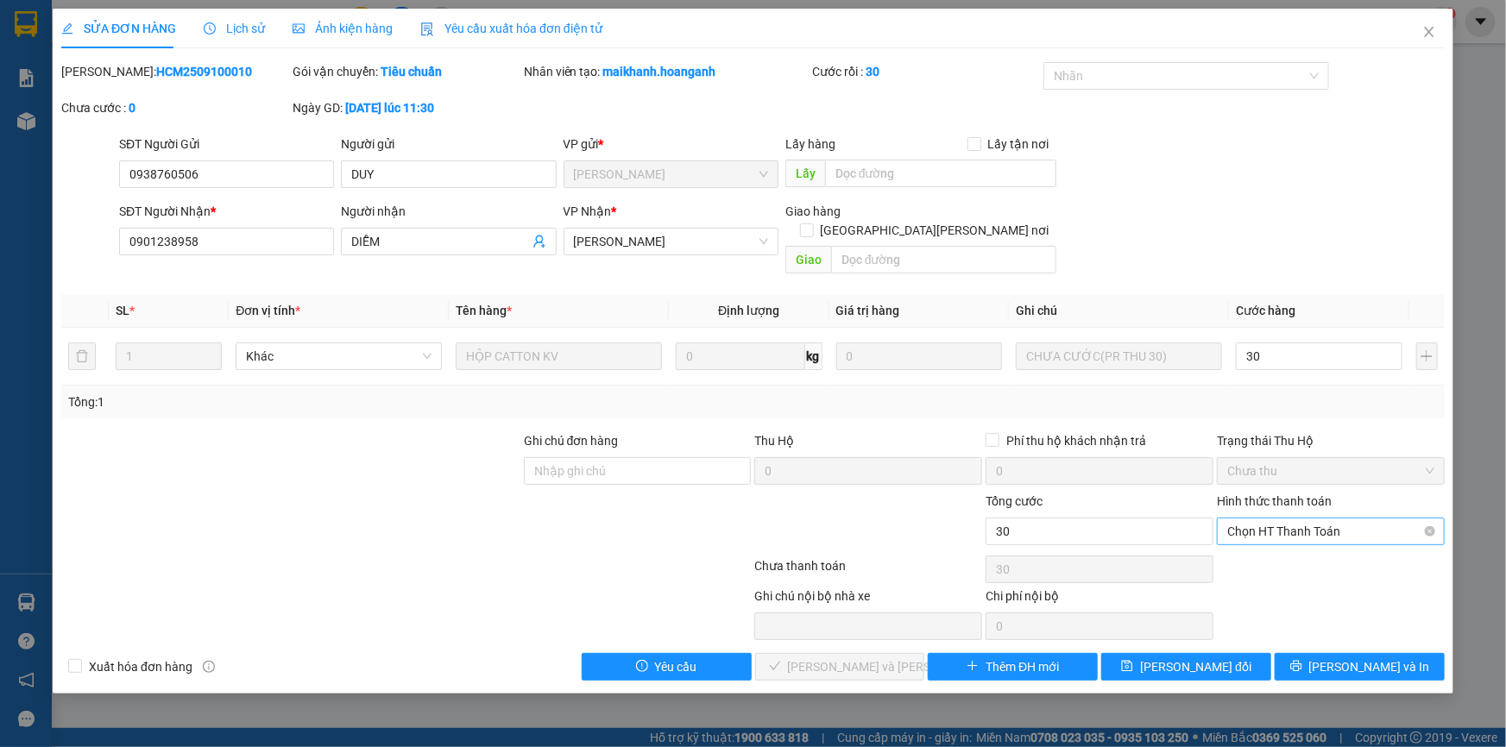
type input "30.000"
click at [1265, 545] on div "Tại văn phòng" at bounding box center [1330, 546] width 207 height 19
type input "0"
click at [923, 653] on button "[PERSON_NAME] và [PERSON_NAME] hàng" at bounding box center [840, 667] width 170 height 28
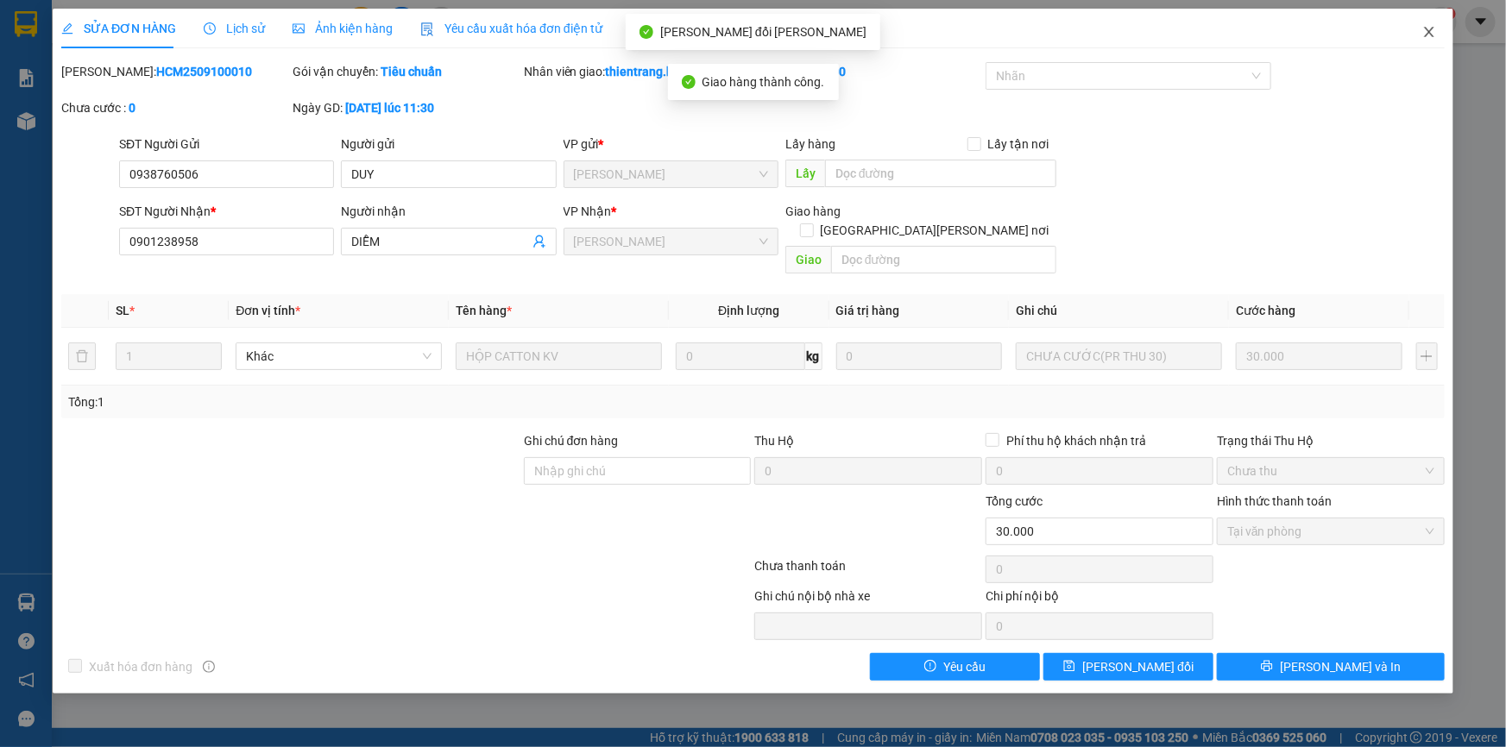
click at [1429, 38] on icon "close" at bounding box center [1429, 32] width 14 height 14
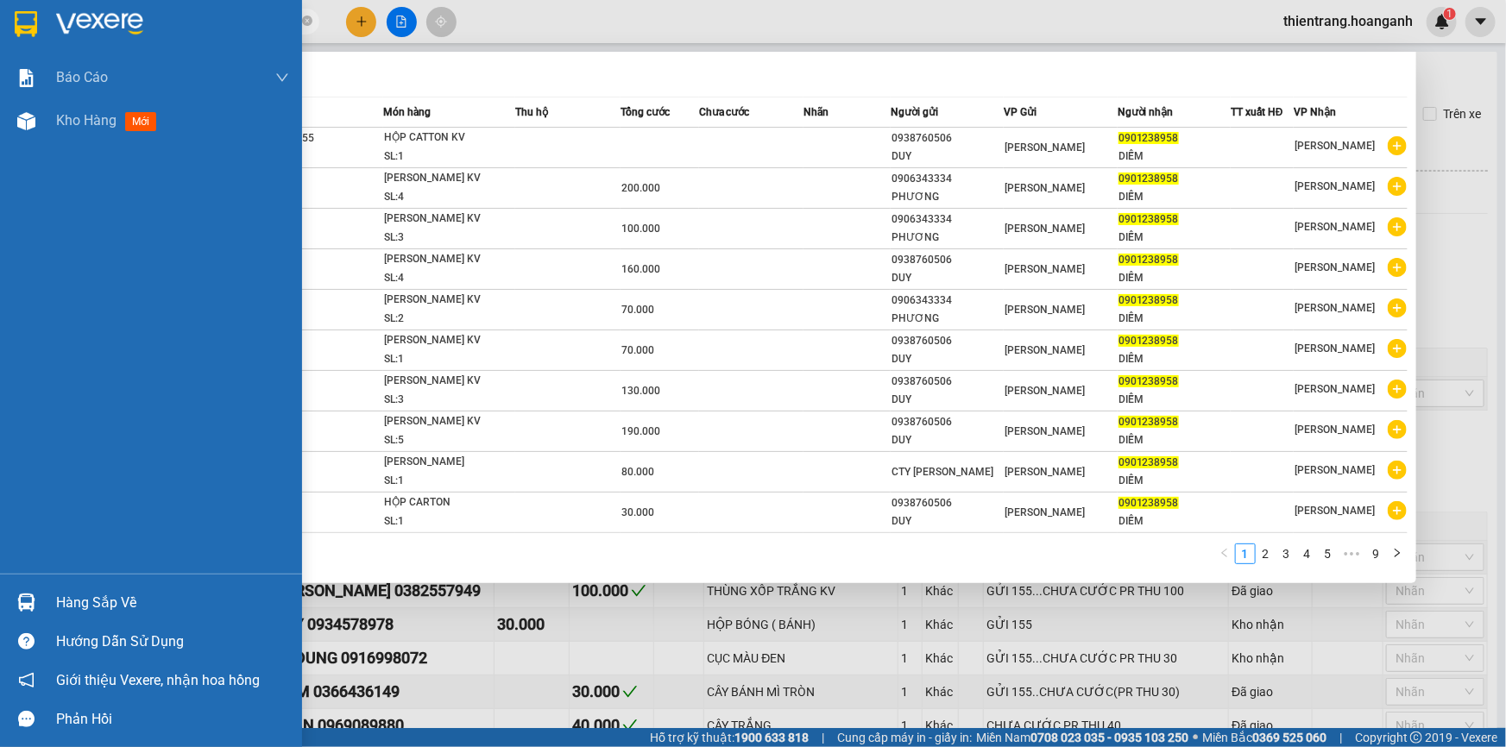
drag, startPoint x: 244, startPoint y: 24, endPoint x: 217, endPoint y: 22, distance: 26.9
click at [54, 35] on section "Kết quả [PERSON_NAME] ( 89 ) Bộ lọc Mã ĐH Trạng thái Món hàng Thu hộ Tổng [PERS…" at bounding box center [753, 373] width 1506 height 747
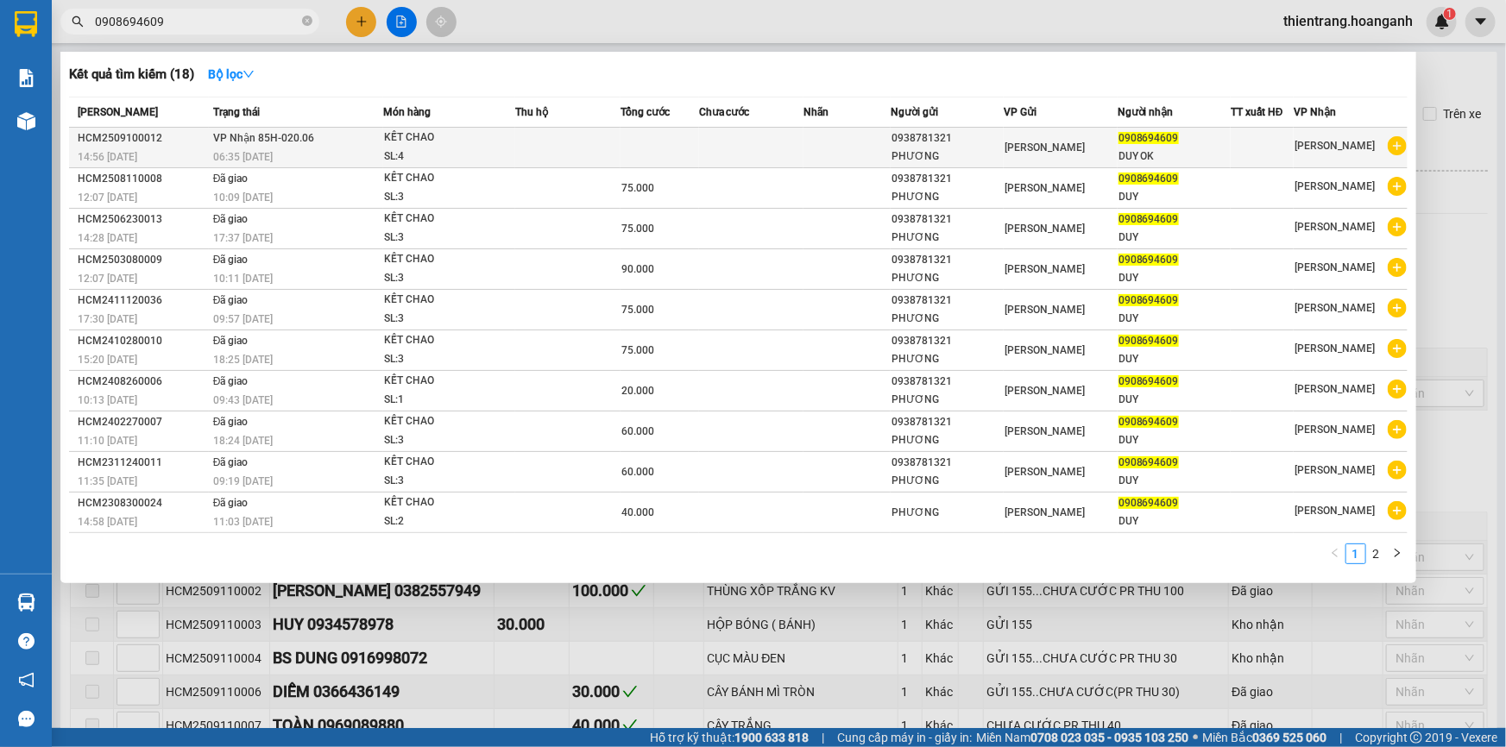
type input "0908694609"
click at [1007, 155] on div "[PERSON_NAME]" at bounding box center [1060, 147] width 111 height 19
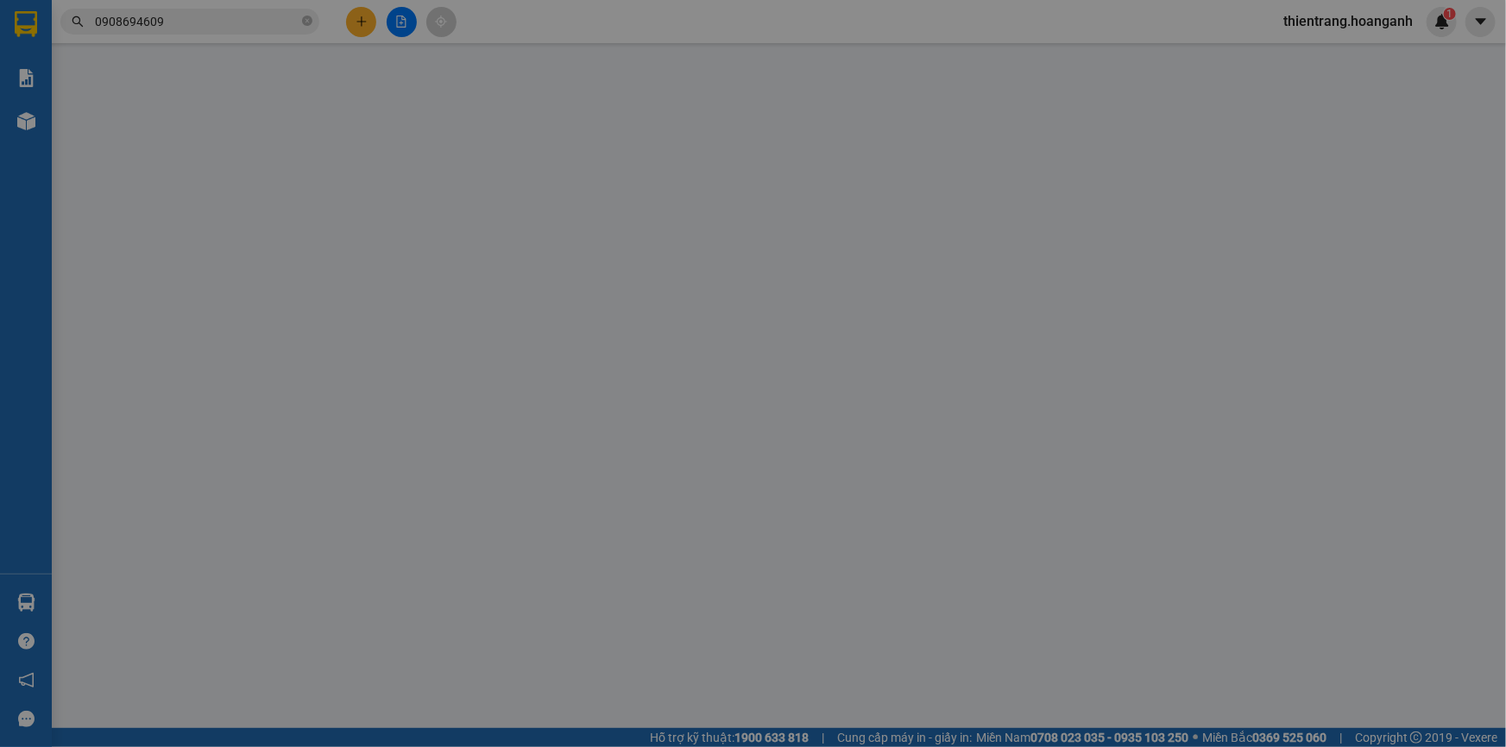
type input "0938781321"
type input "PHƯƠNG"
type input "0908694609"
type input "DUY OK"
type input "GIAO 12/9=100K"
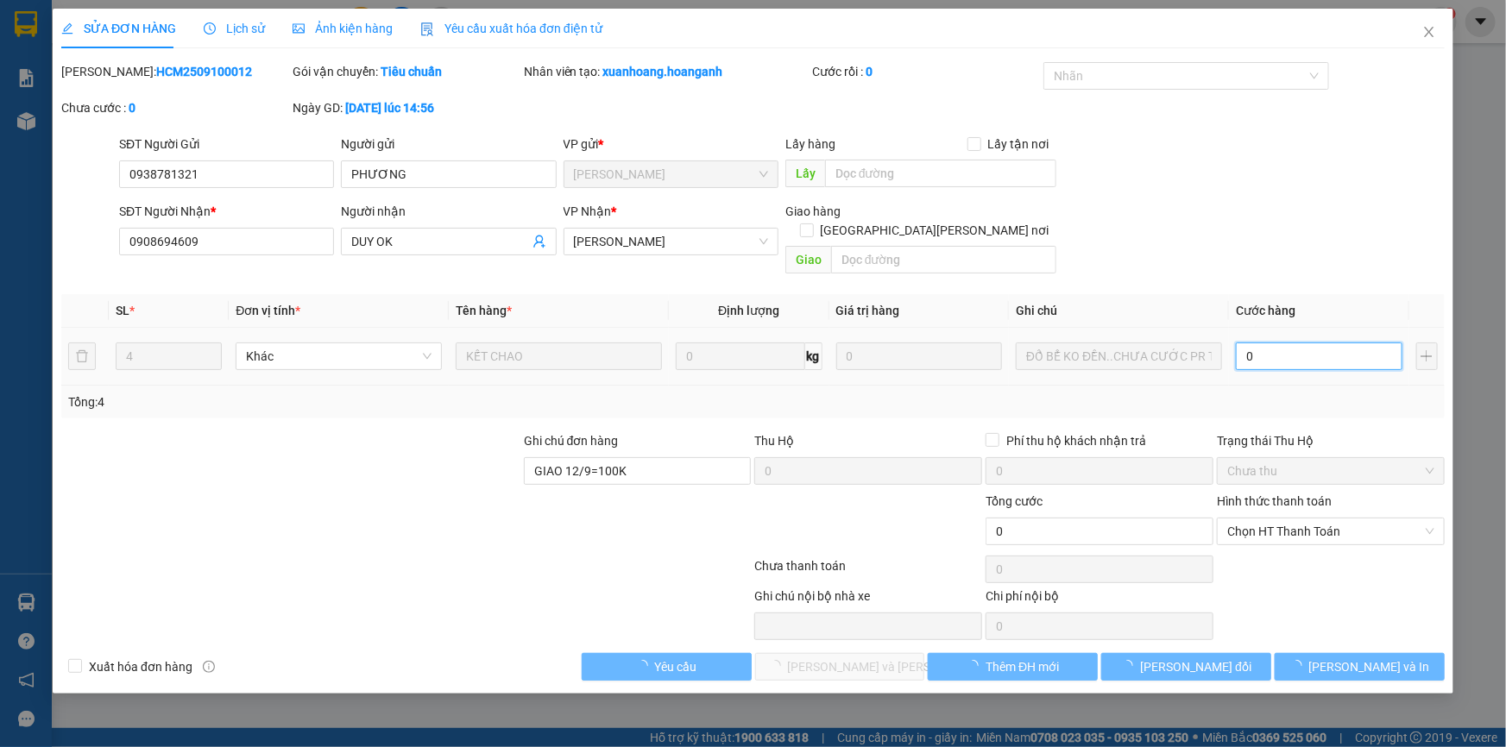
click at [1328, 343] on input "0" at bounding box center [1319, 357] width 167 height 28
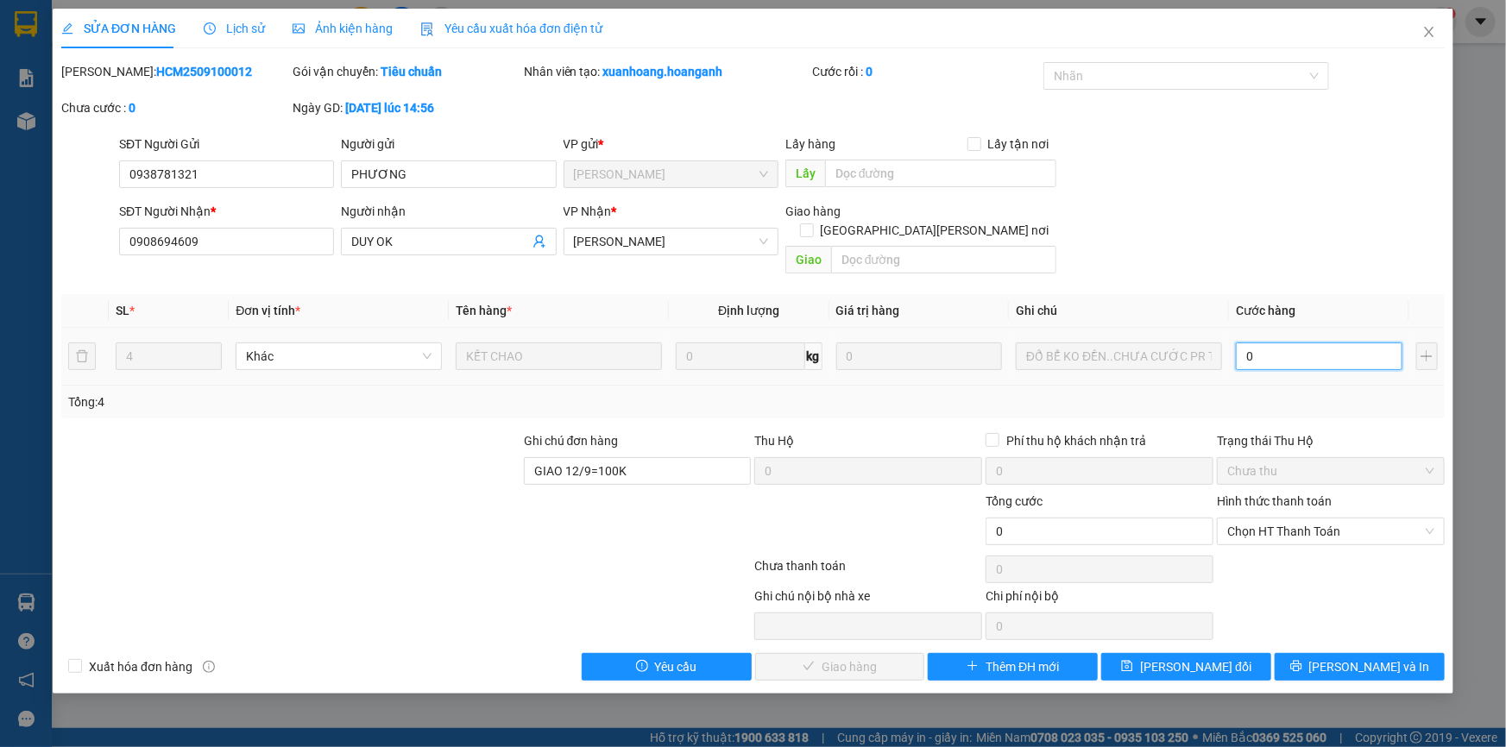
type input "1"
type input "10"
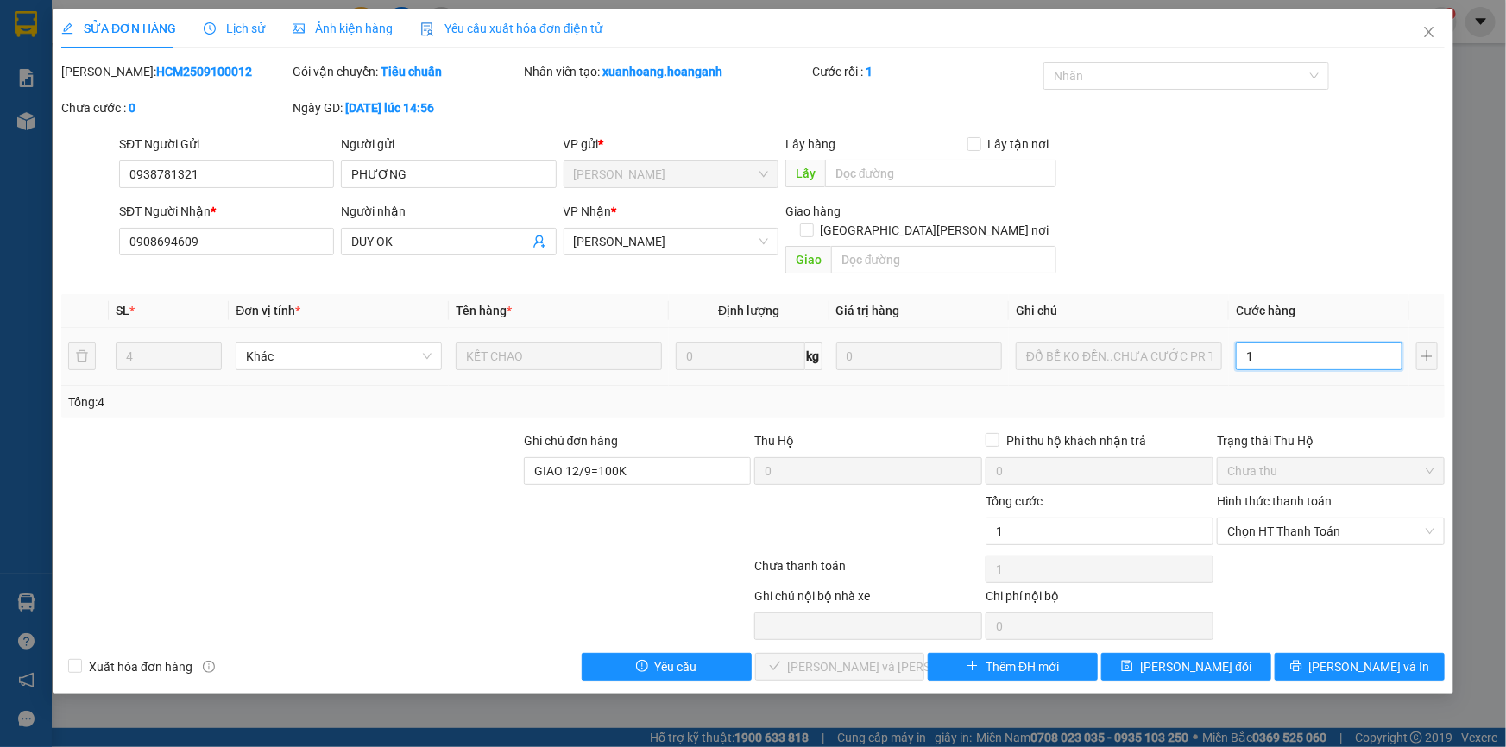
type input "10"
type input "100"
drag, startPoint x: 1297, startPoint y: 507, endPoint x: 1275, endPoint y: 526, distance: 28.8
click at [1297, 519] on span "Chọn HT Thanh Toán" at bounding box center [1330, 532] width 207 height 26
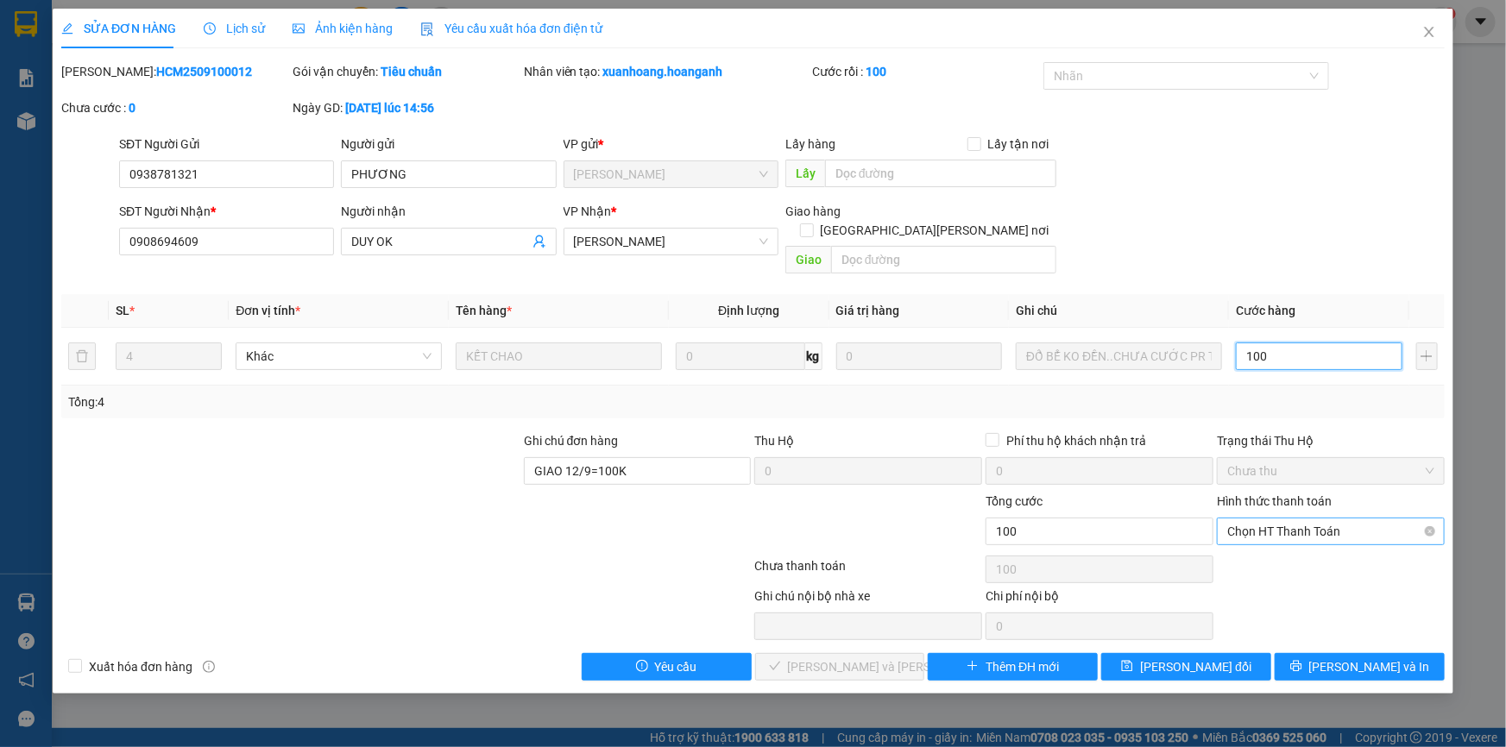
type input "100"
type input "100.000"
click at [1256, 540] on div "Tại văn phòng" at bounding box center [1330, 546] width 207 height 19
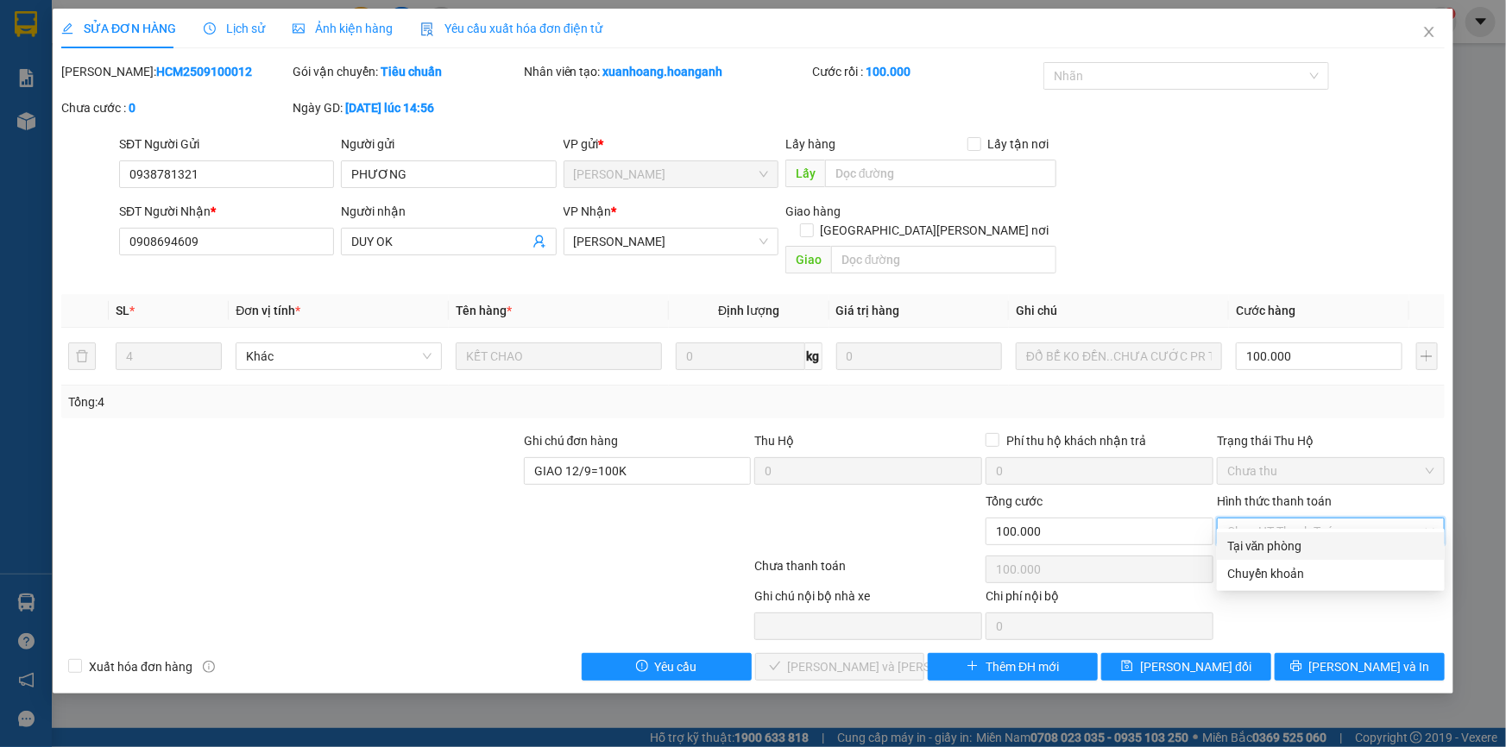
type input "0"
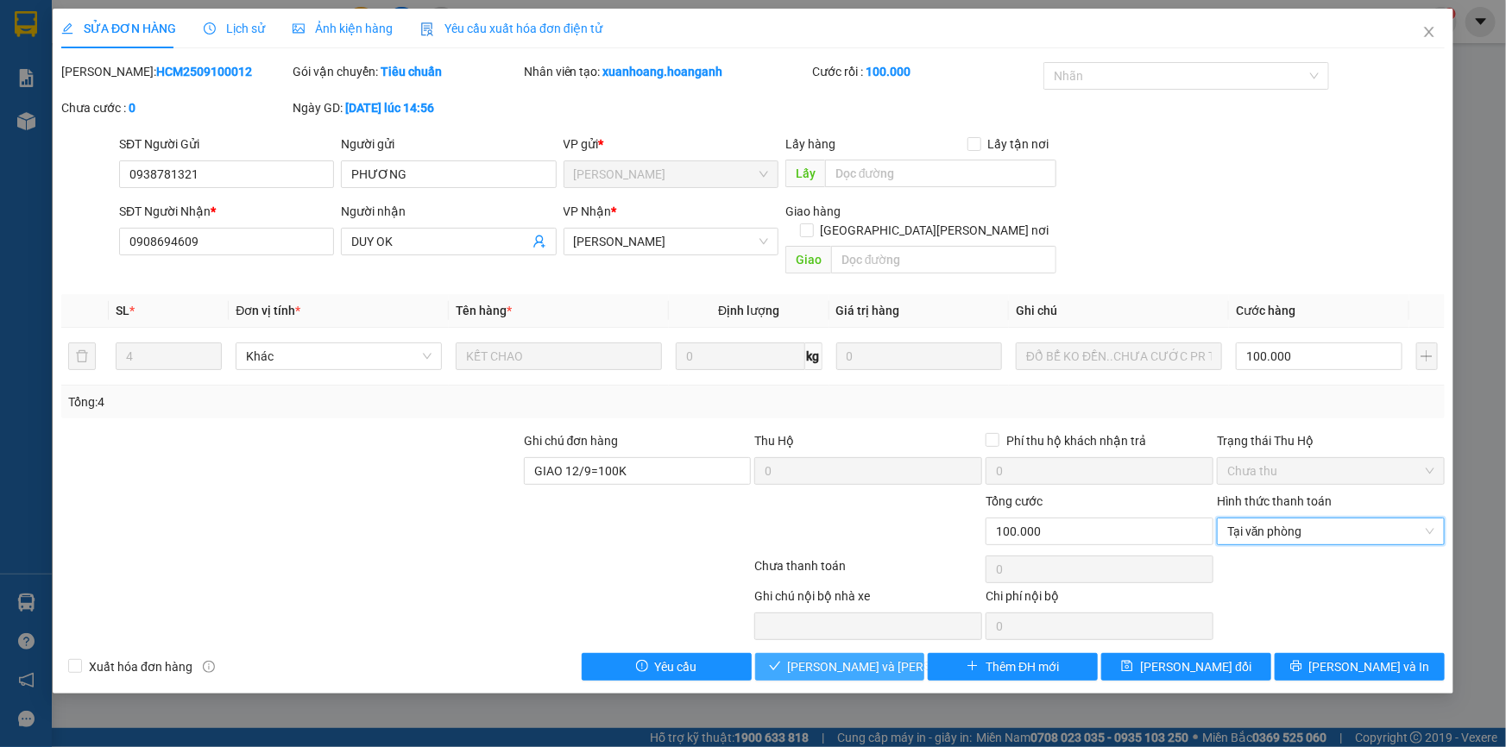
click at [840, 658] on span "[PERSON_NAME] và [PERSON_NAME] hàng" at bounding box center [904, 667] width 233 height 19
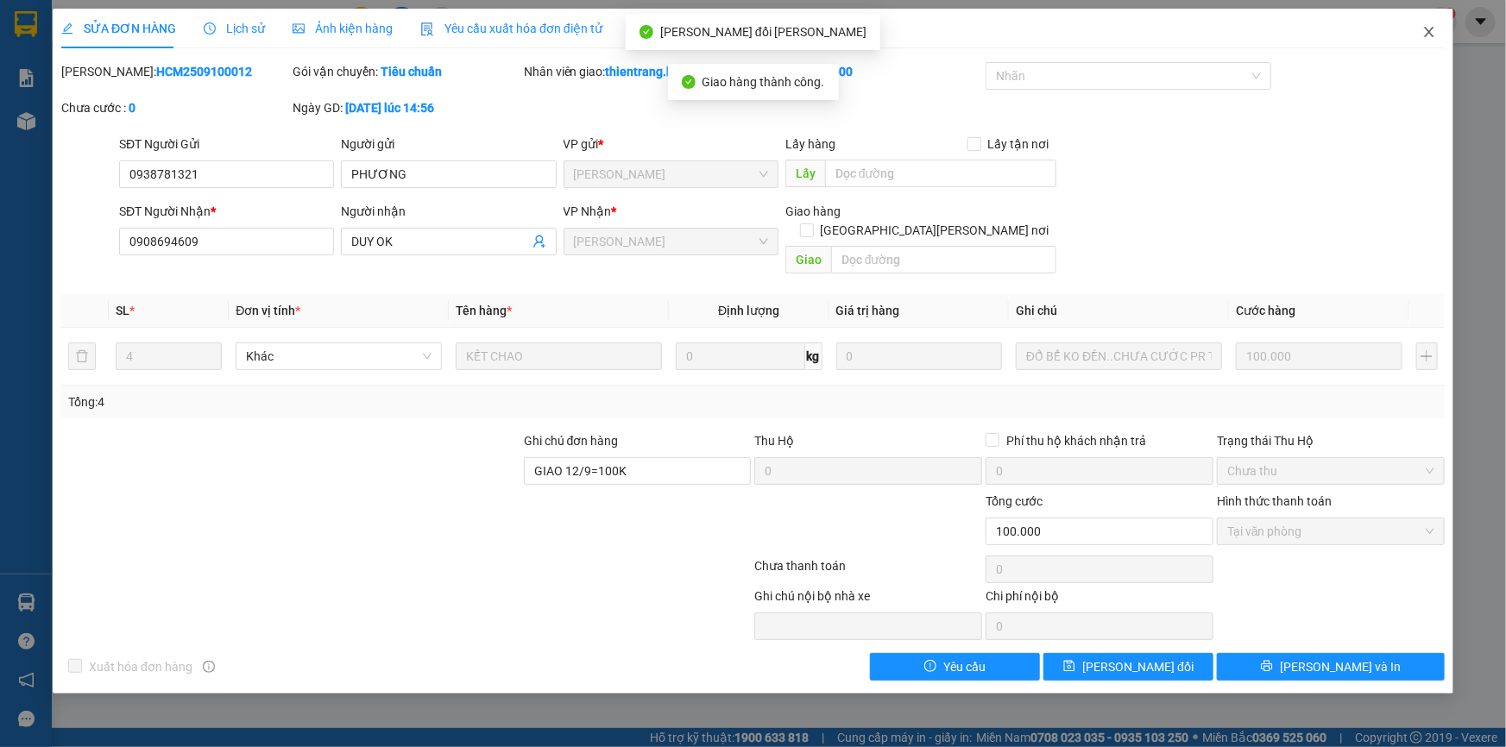
click at [1428, 28] on icon "close" at bounding box center [1429, 32] width 14 height 14
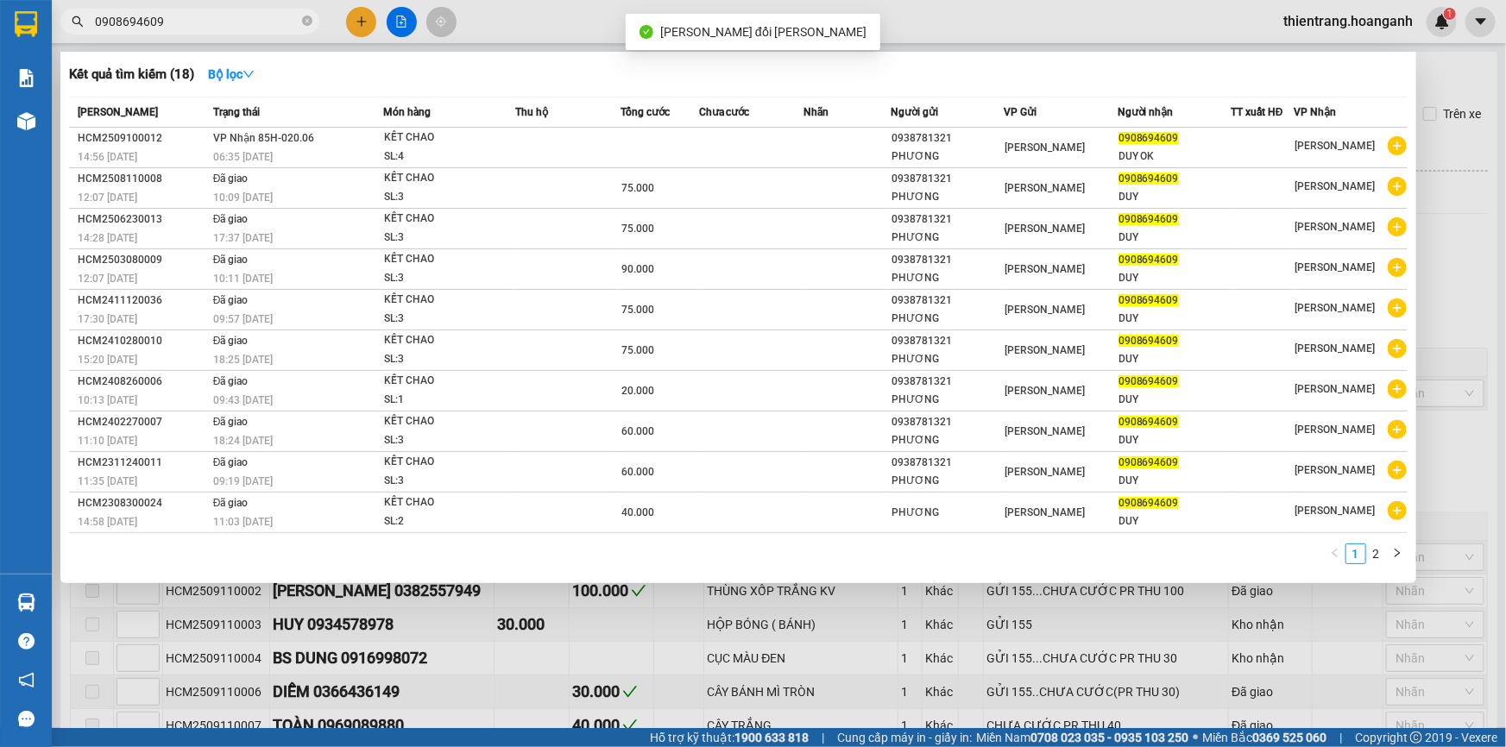
drag, startPoint x: 205, startPoint y: 22, endPoint x: 0, endPoint y: 60, distance: 208.2
click at [0, 60] on section "Kết quả [PERSON_NAME] ( 18 ) Bộ lọc Mã ĐH Trạng thái Món hàng Thu hộ Tổng [PERS…" at bounding box center [753, 373] width 1506 height 747
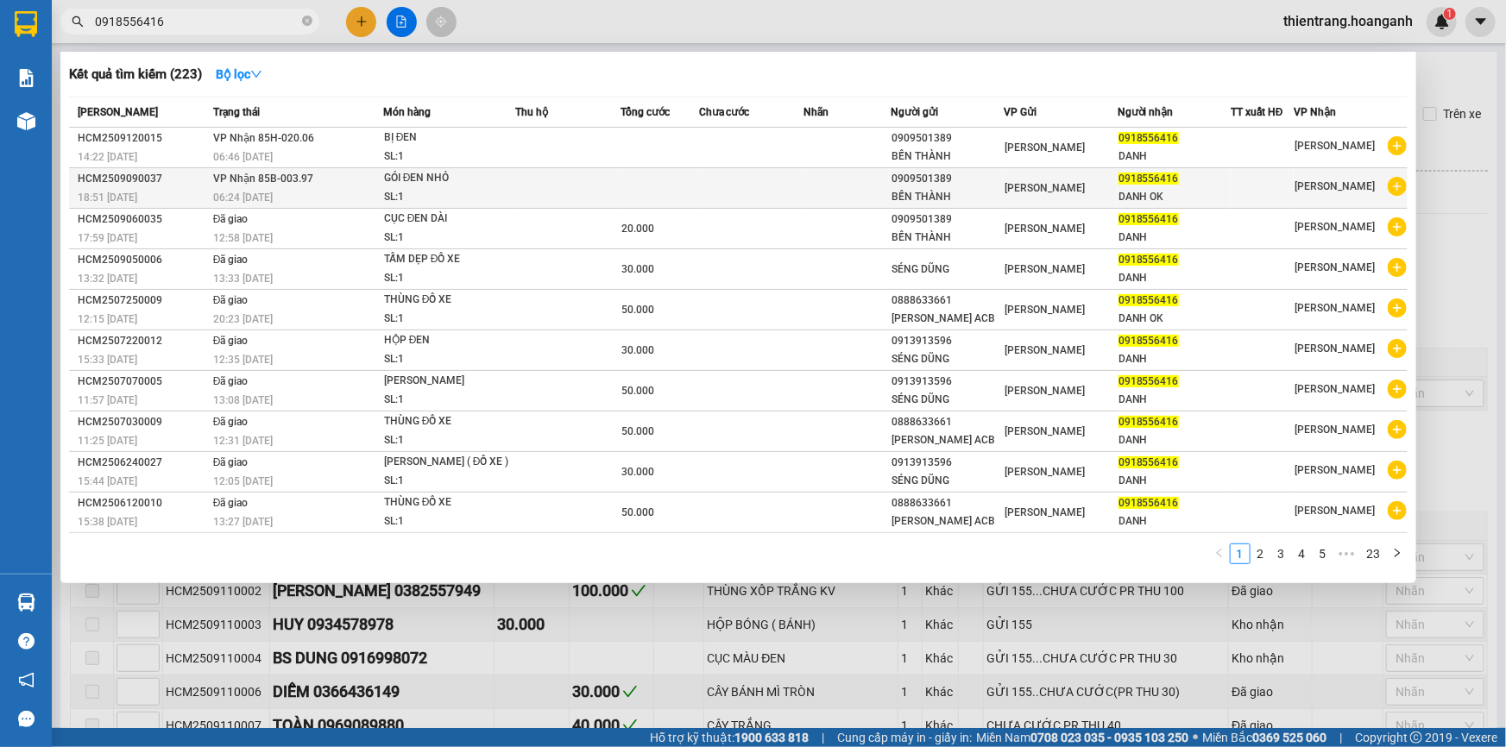
type input "0918556416"
click at [725, 198] on td at bounding box center [751, 188] width 104 height 41
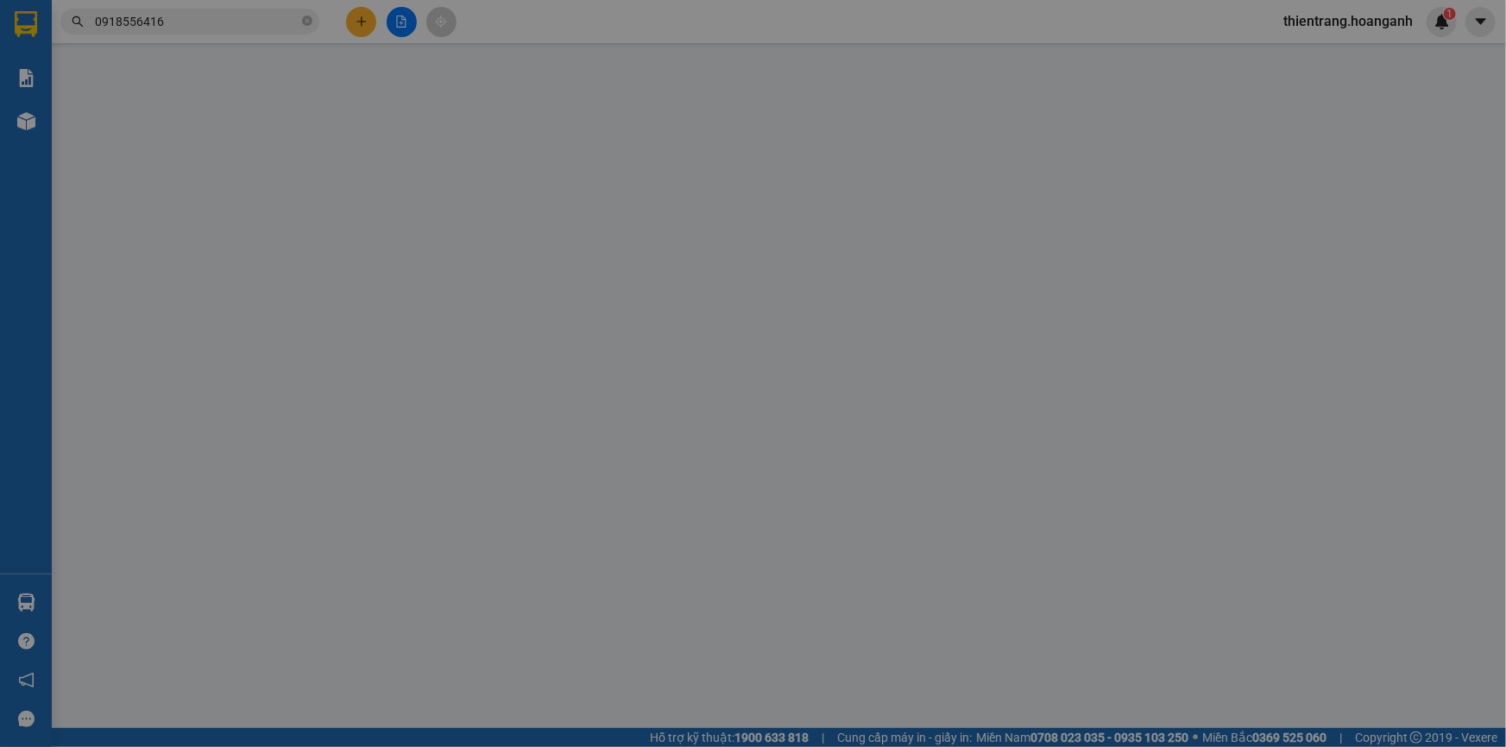
type input "0909501389"
type input "BẾN THÀNH"
type input "0918556416"
type input "DANH OK"
type input "GIAO 12/9=20K"
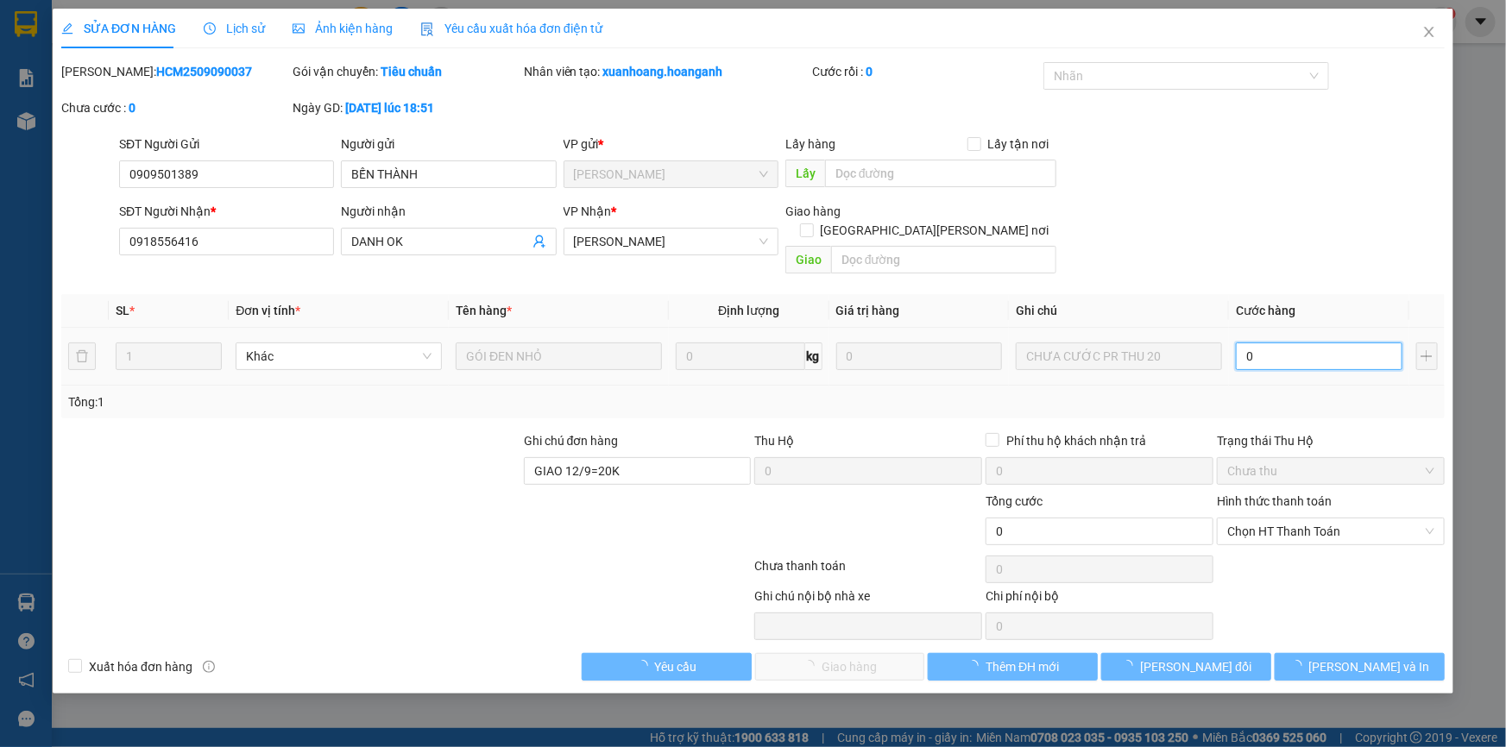
click at [1306, 343] on input "0" at bounding box center [1319, 357] width 167 height 28
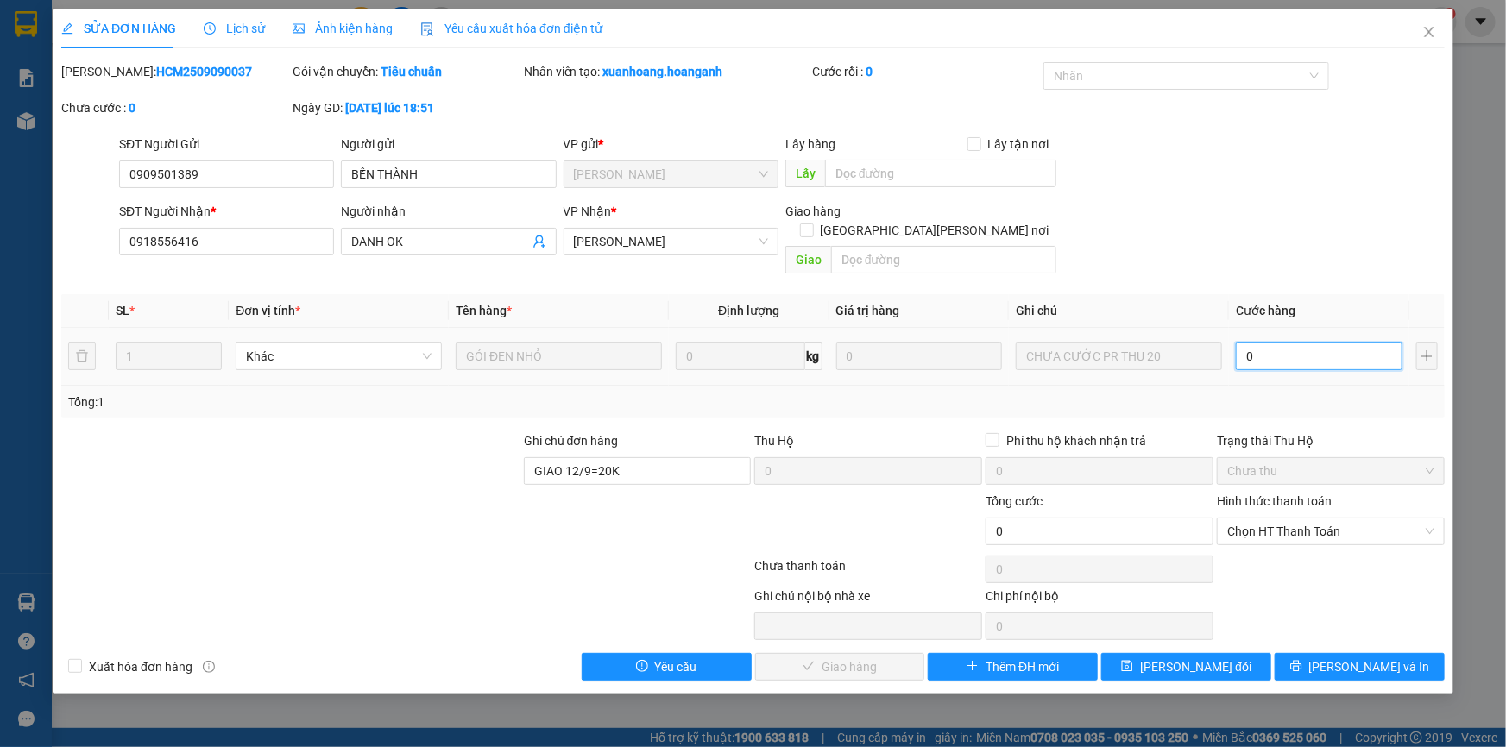
type input "2"
type input "20"
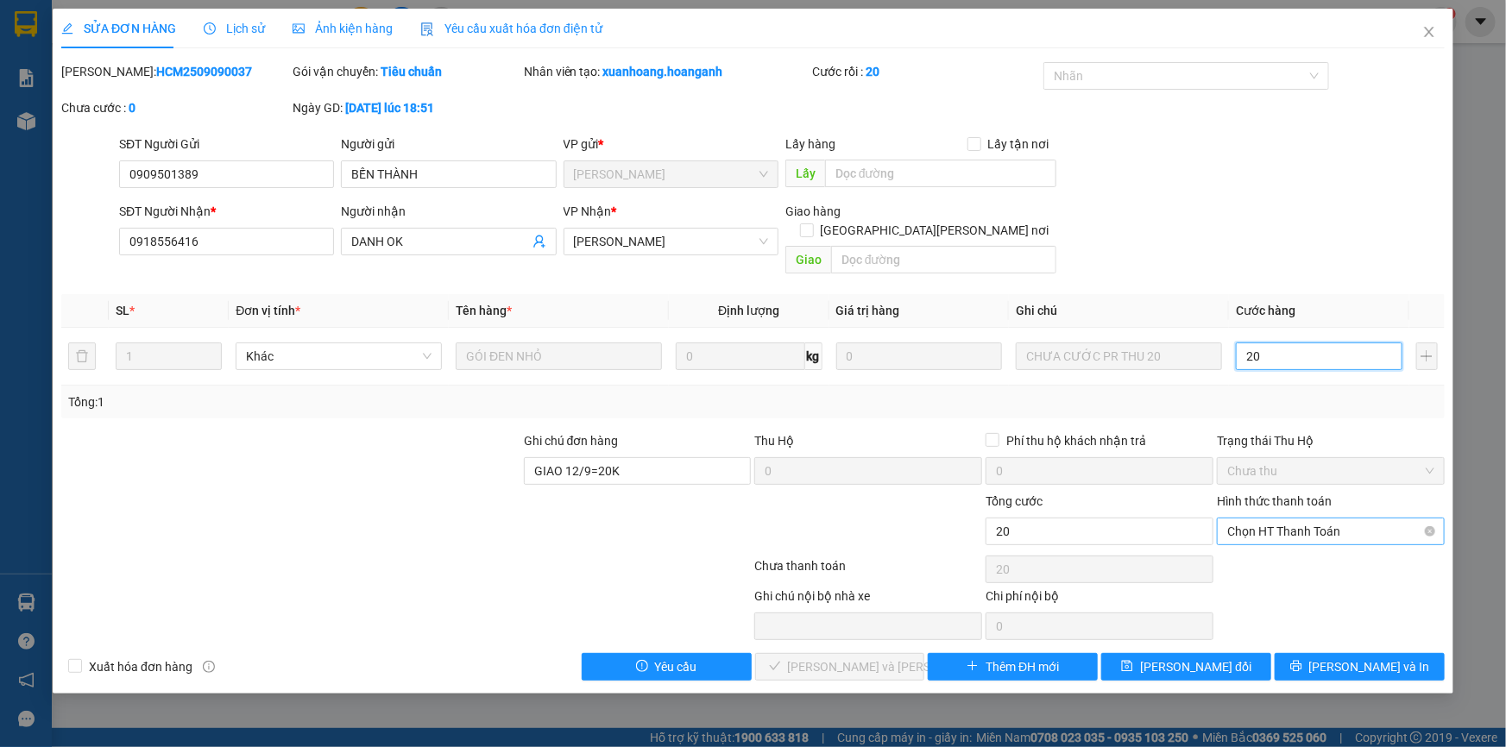
click at [1302, 519] on span "Chọn HT Thanh Toán" at bounding box center [1330, 532] width 207 height 26
type input "20"
type input "20.000"
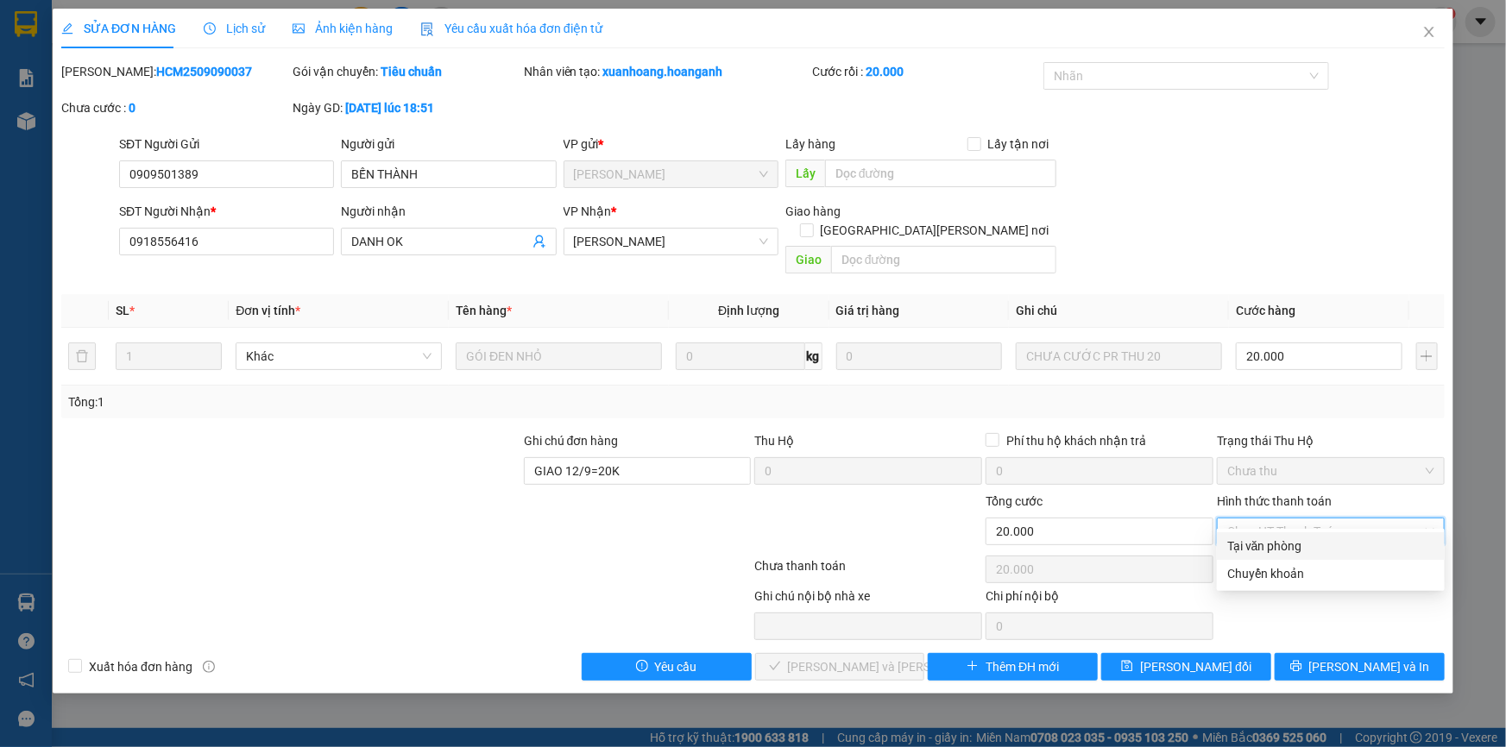
click at [1268, 557] on div "Tại văn phòng" at bounding box center [1331, 546] width 228 height 28
type input "0"
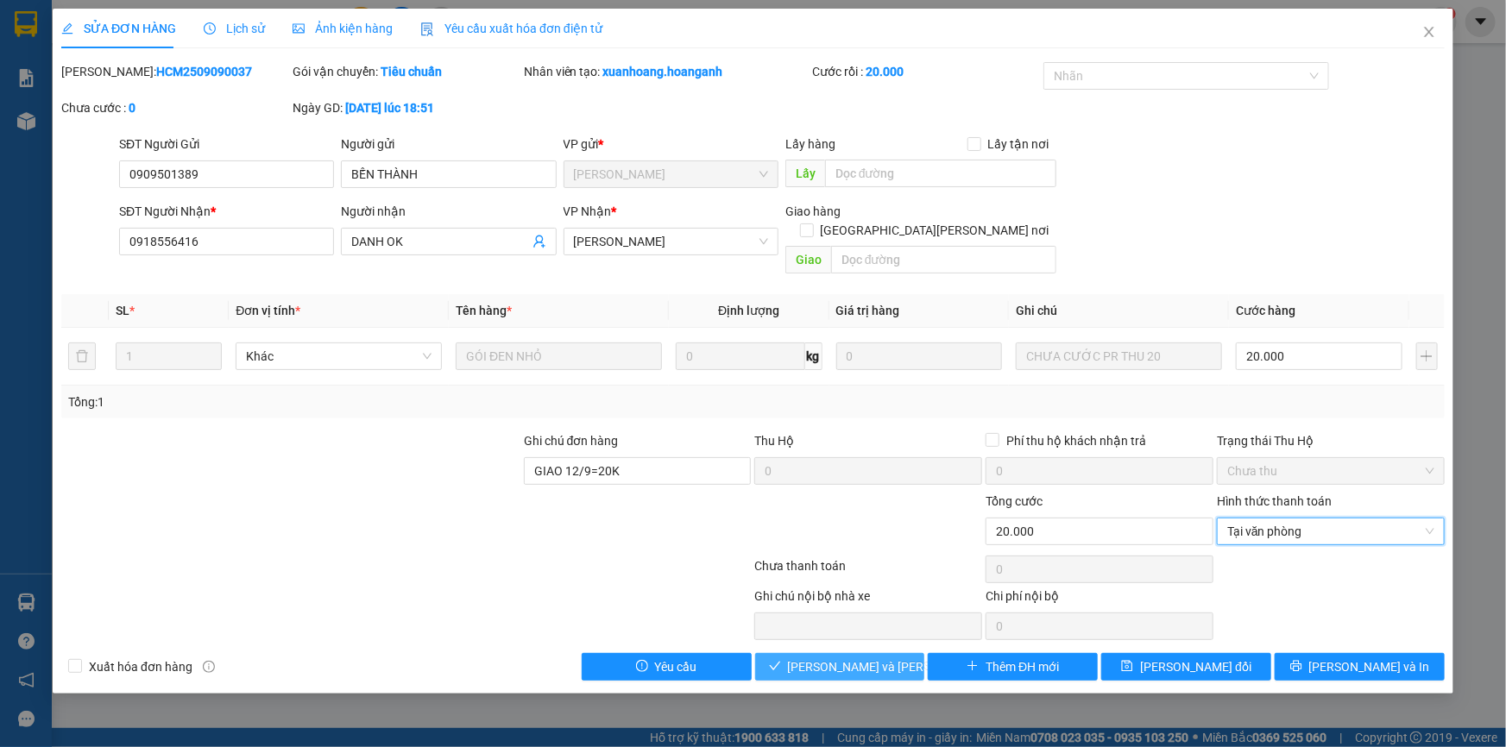
click at [776, 653] on button "[PERSON_NAME] và [PERSON_NAME] hàng" at bounding box center [840, 667] width 170 height 28
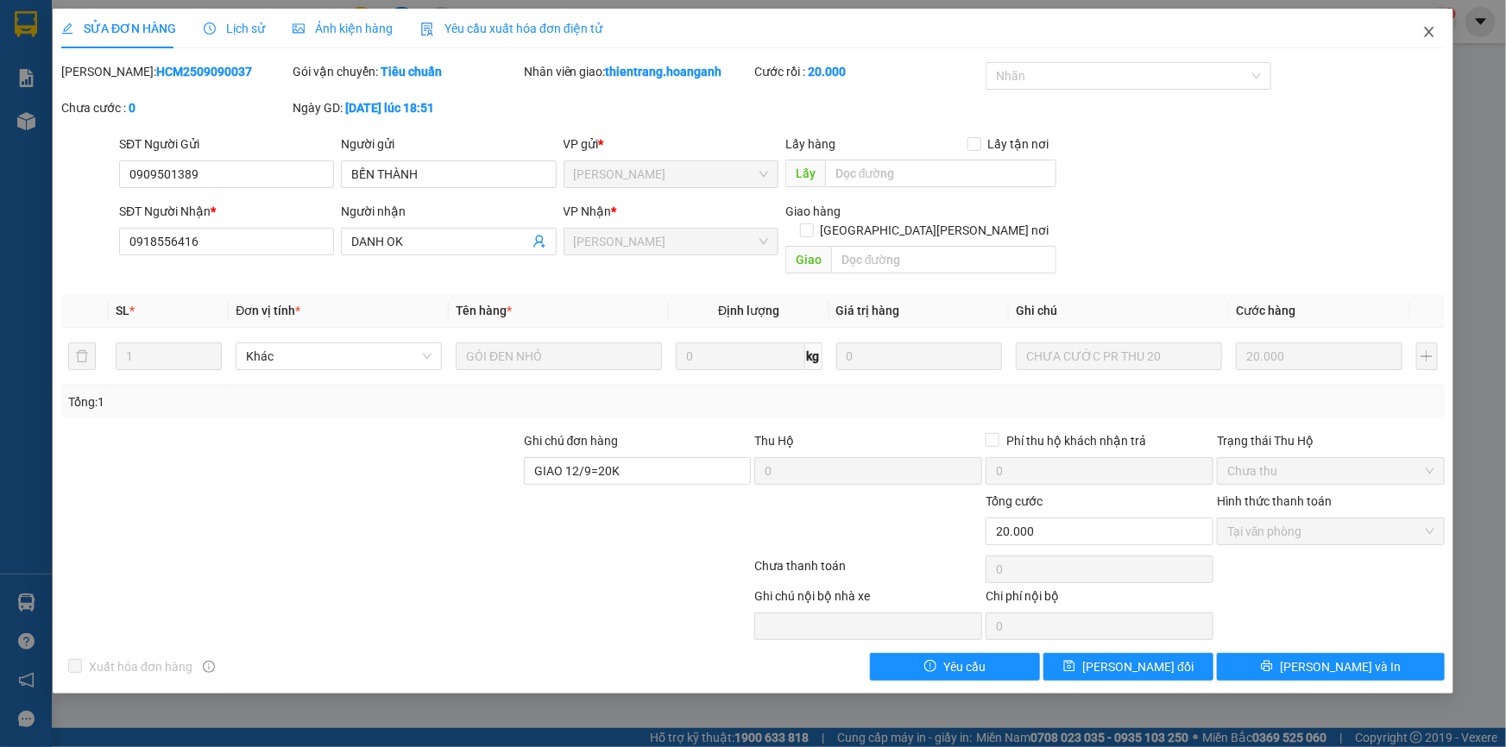
click at [1422, 36] on icon "close" at bounding box center [1429, 32] width 14 height 14
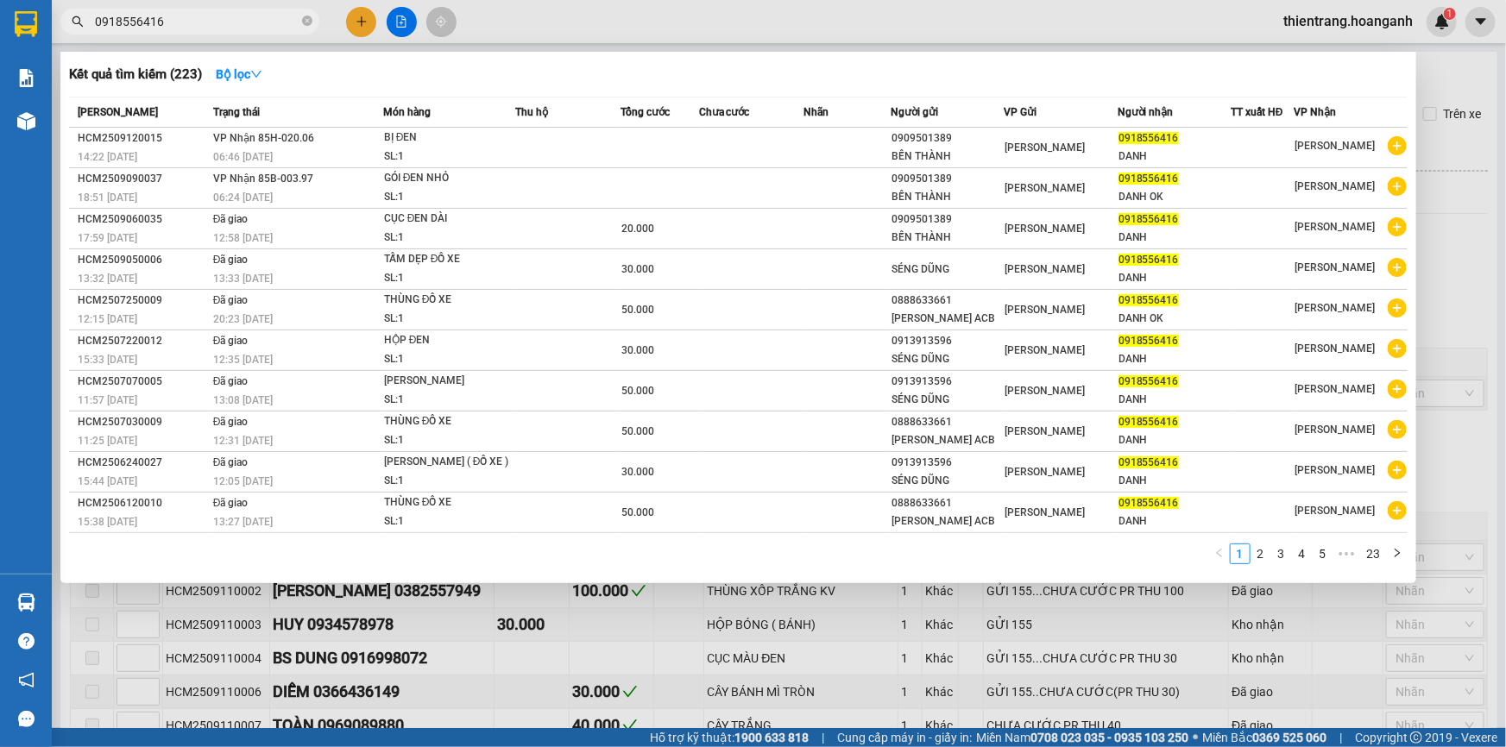
click at [245, 16] on input "0918556416" at bounding box center [197, 21] width 204 height 19
click at [306, 16] on icon "close-circle" at bounding box center [307, 21] width 10 height 10
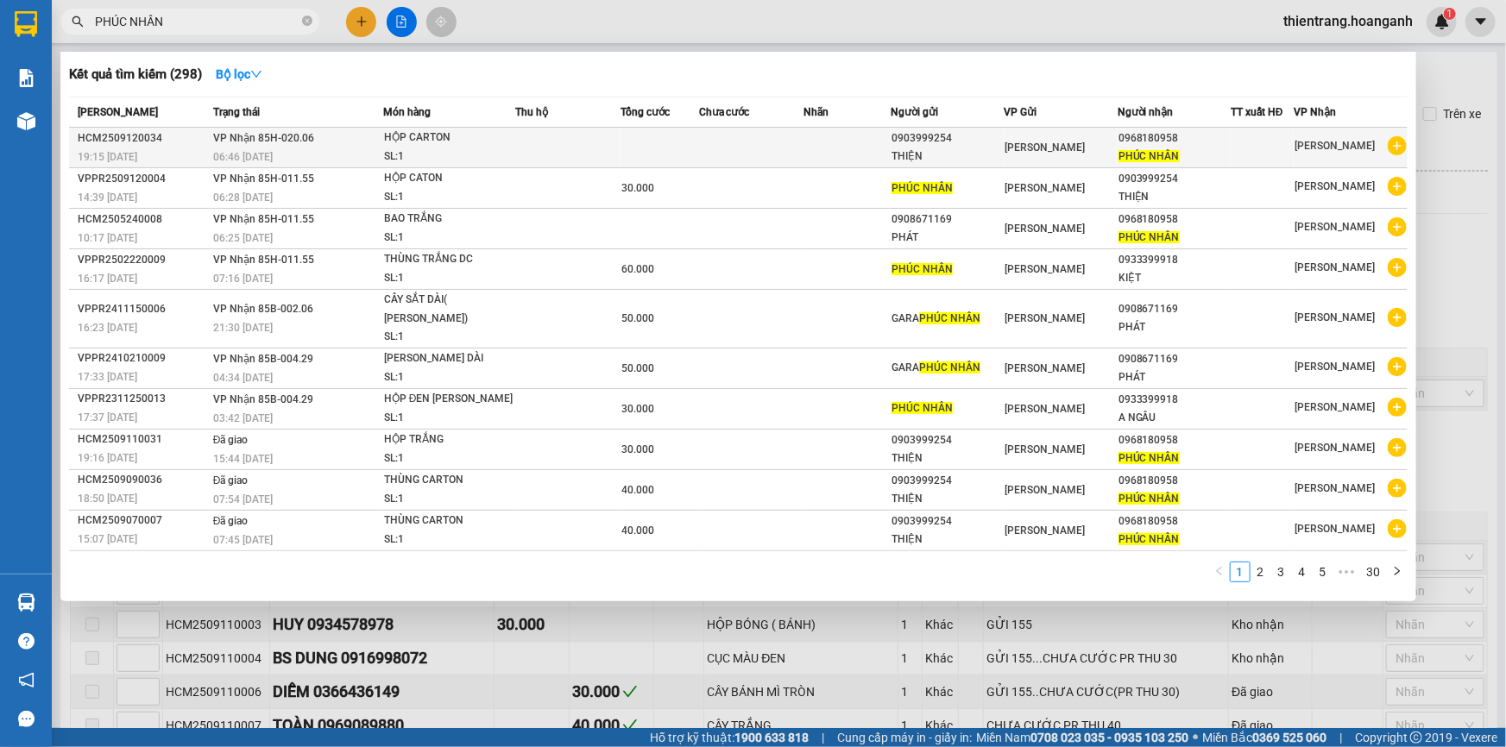
type input "PHÚC NHÂN"
click at [672, 155] on td at bounding box center [660, 148] width 79 height 41
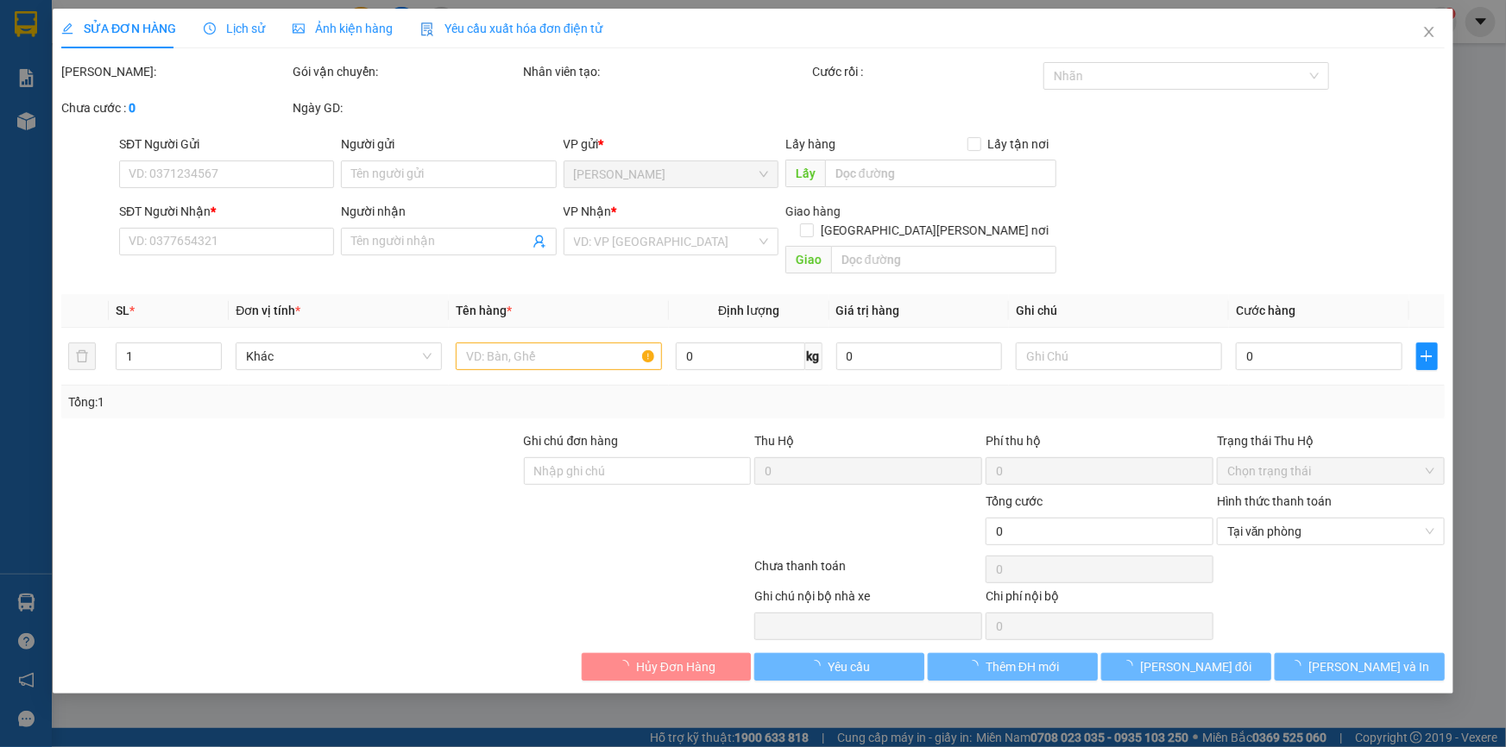
type input "0903999254"
type input "THIỆN"
type input "0968180958"
type input "PHÚC NHÂN"
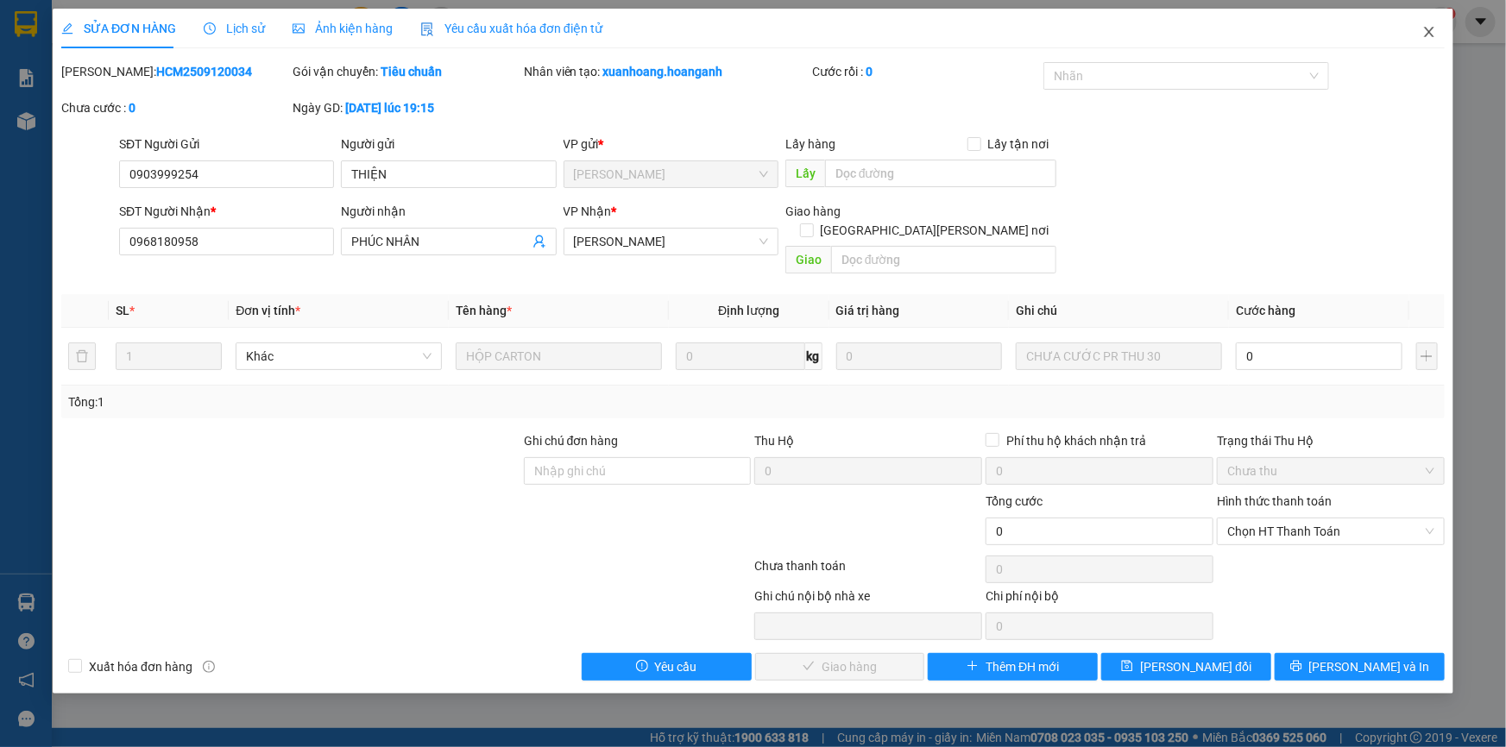
click at [1424, 39] on icon "close" at bounding box center [1429, 32] width 14 height 14
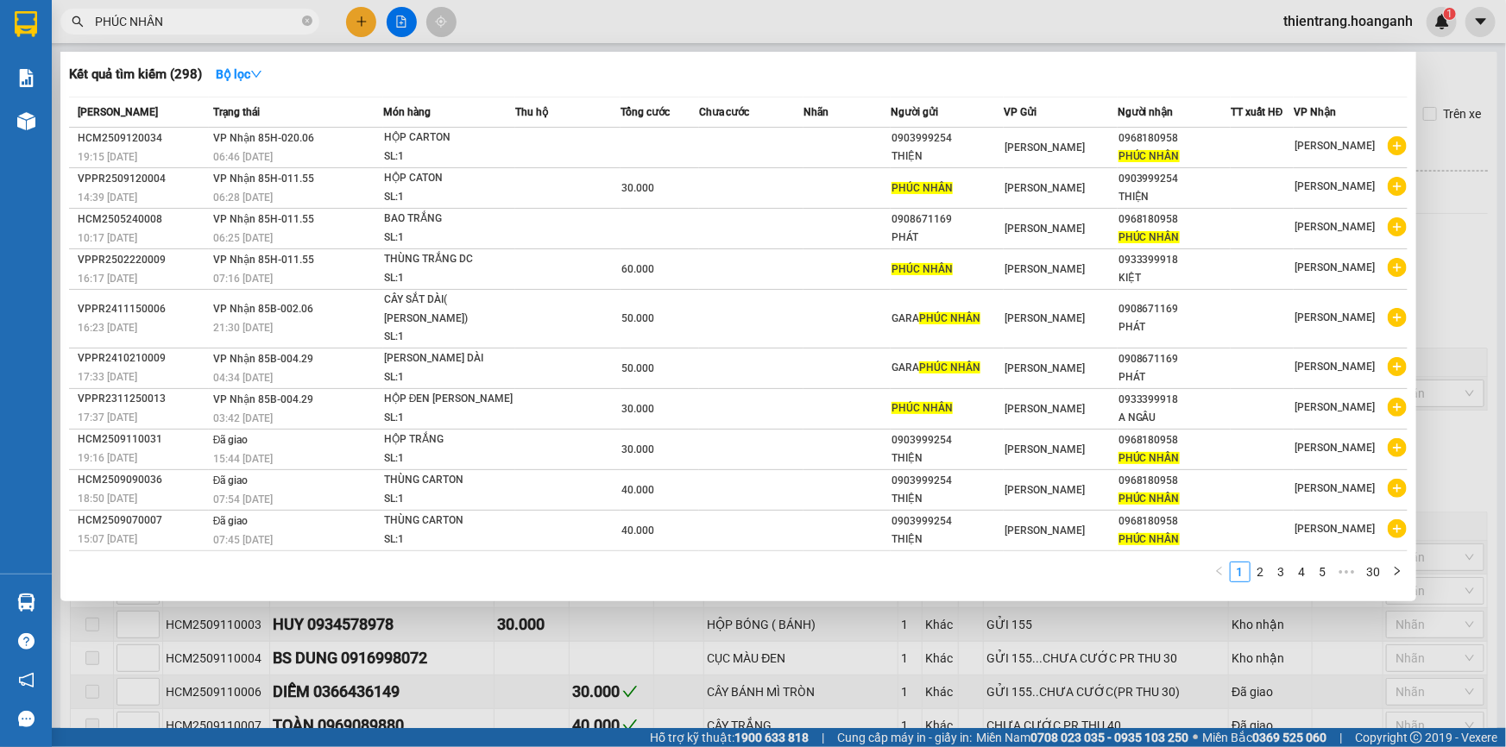
drag, startPoint x: 206, startPoint y: 25, endPoint x: 0, endPoint y: -41, distance: 216.4
click at [0, 0] on html "Kết quả [PERSON_NAME] ( 298 ) Bộ lọc Mã ĐH Trạng thái Món hàng Thu hộ Tổng [PER…" at bounding box center [753, 373] width 1506 height 747
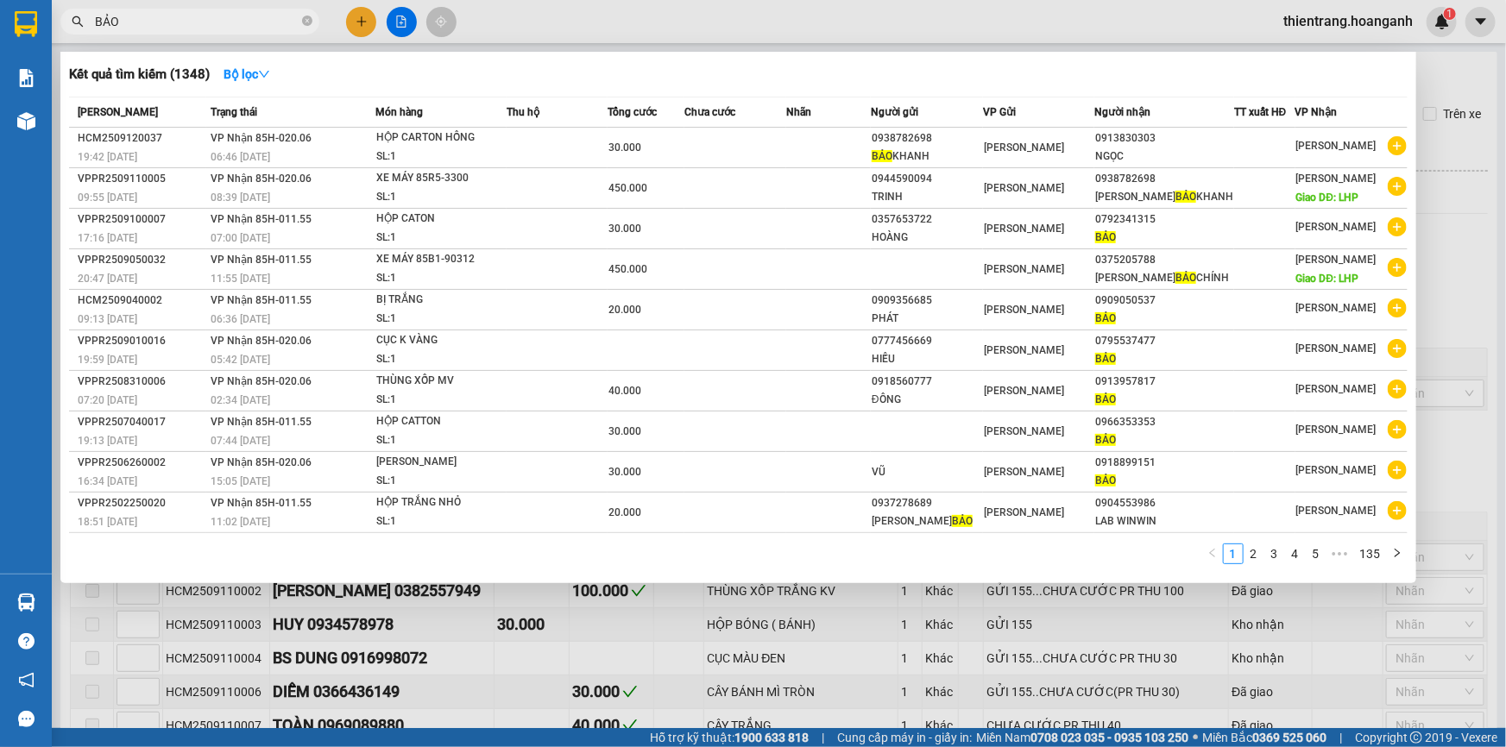
type input "BẢO"
